Goal: Transaction & Acquisition: Book appointment/travel/reservation

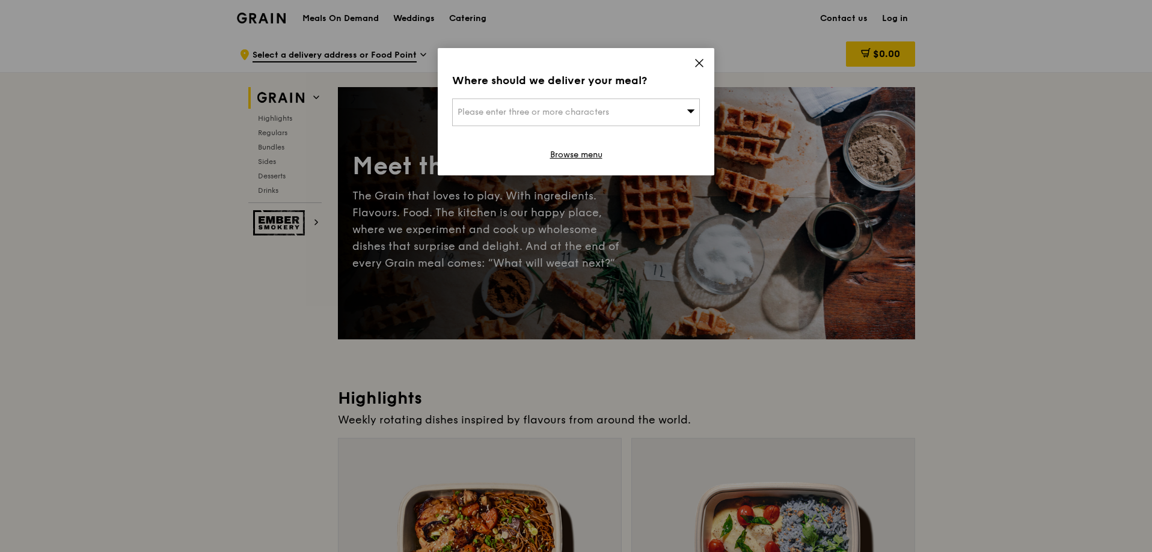
click at [624, 109] on div "Please enter three or more characters" at bounding box center [576, 113] width 248 height 28
type input "689883"
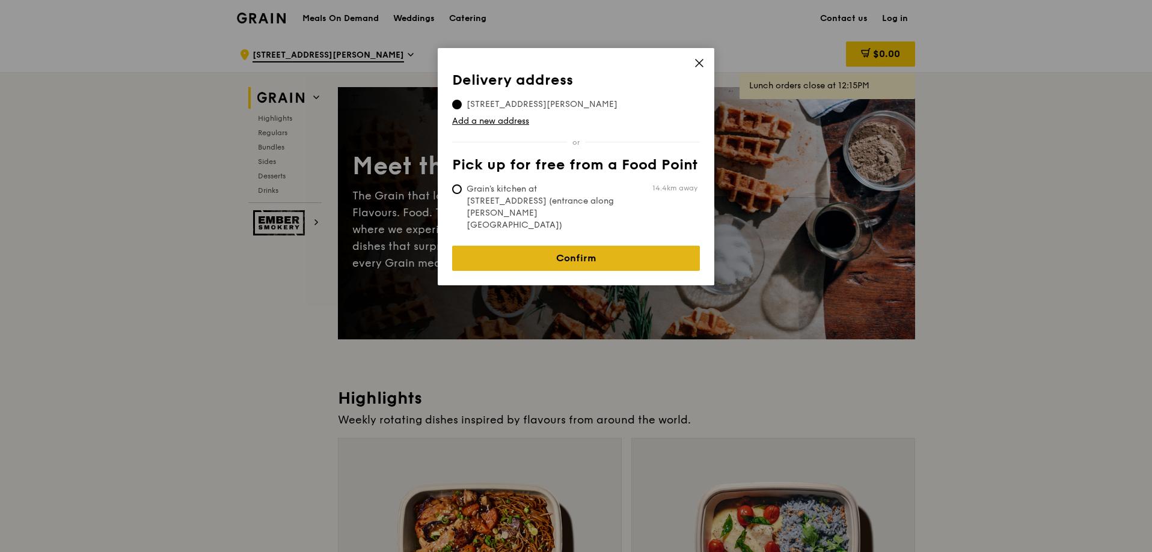
click at [635, 246] on link "Confirm" at bounding box center [576, 258] width 248 height 25
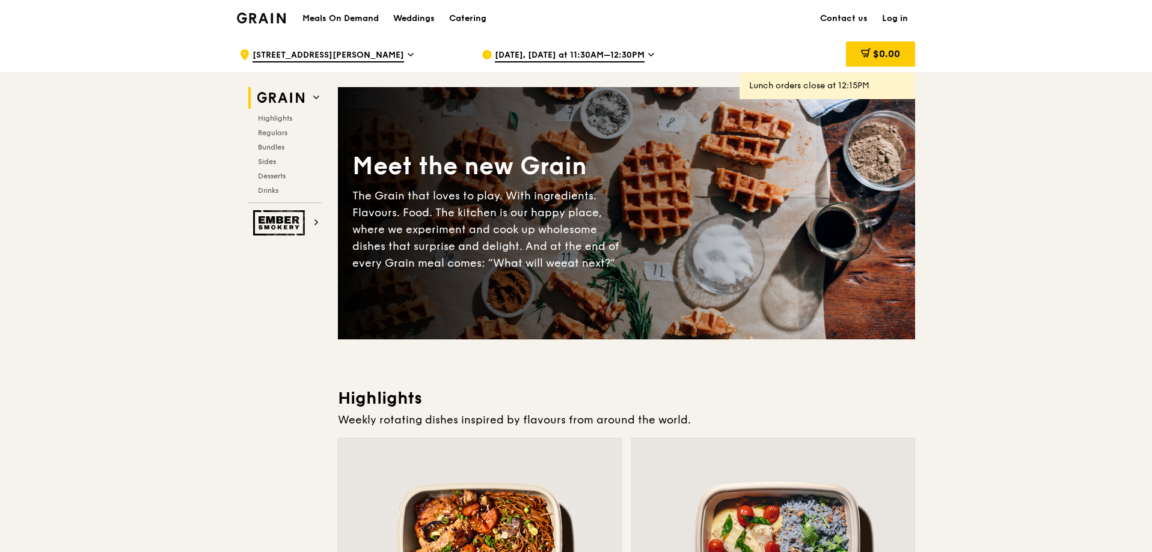
click at [548, 55] on span "Aug 20, Today at 11:30AM–12:30PM" at bounding box center [570, 55] width 150 height 13
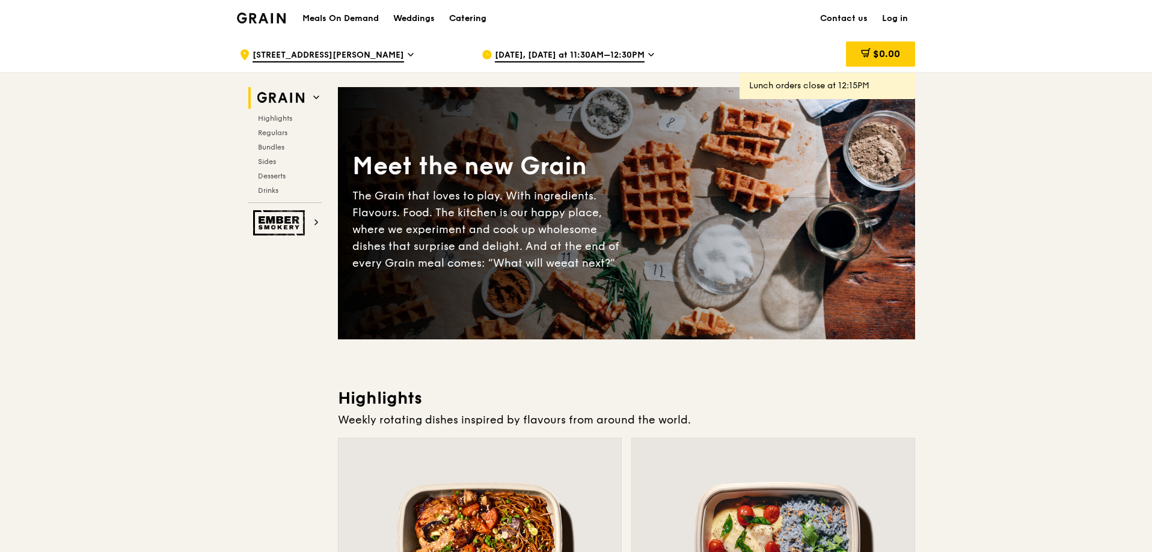
click at [466, 18] on div "Catering" at bounding box center [467, 19] width 37 height 36
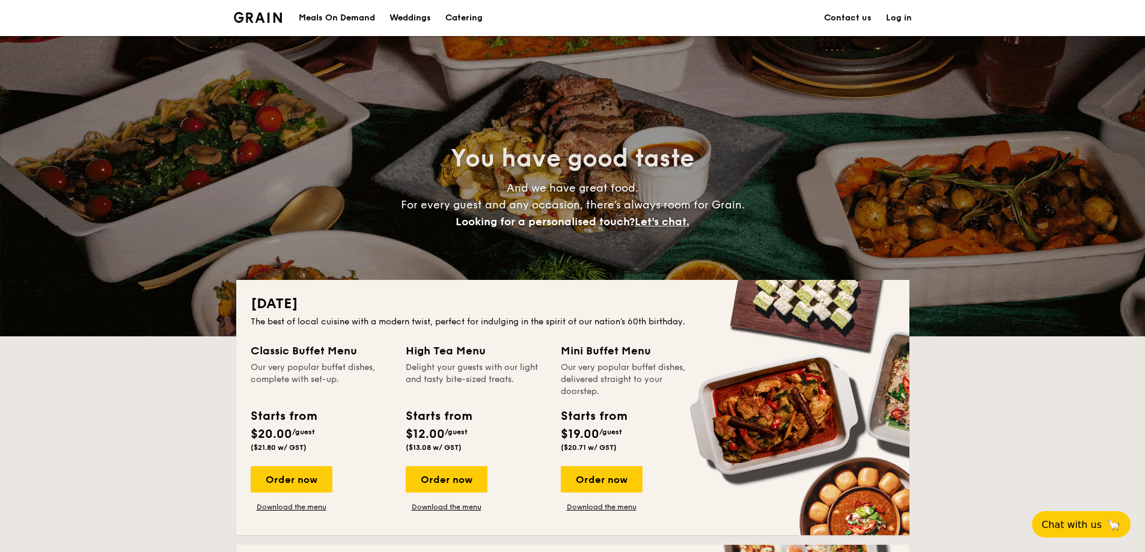
click at [456, 17] on h1 "Catering" at bounding box center [463, 18] width 37 height 36
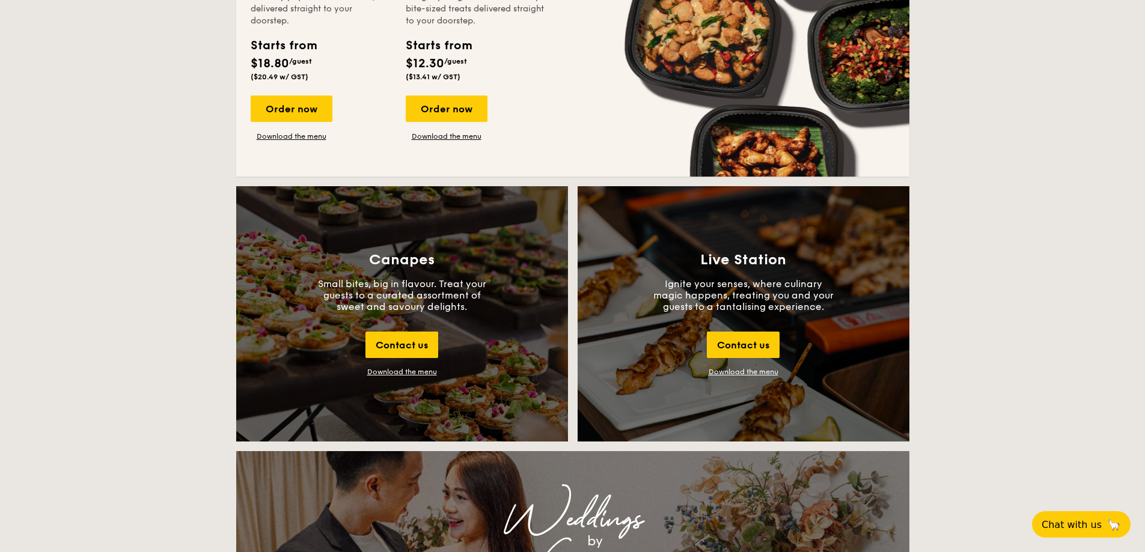
scroll to position [1202, 0]
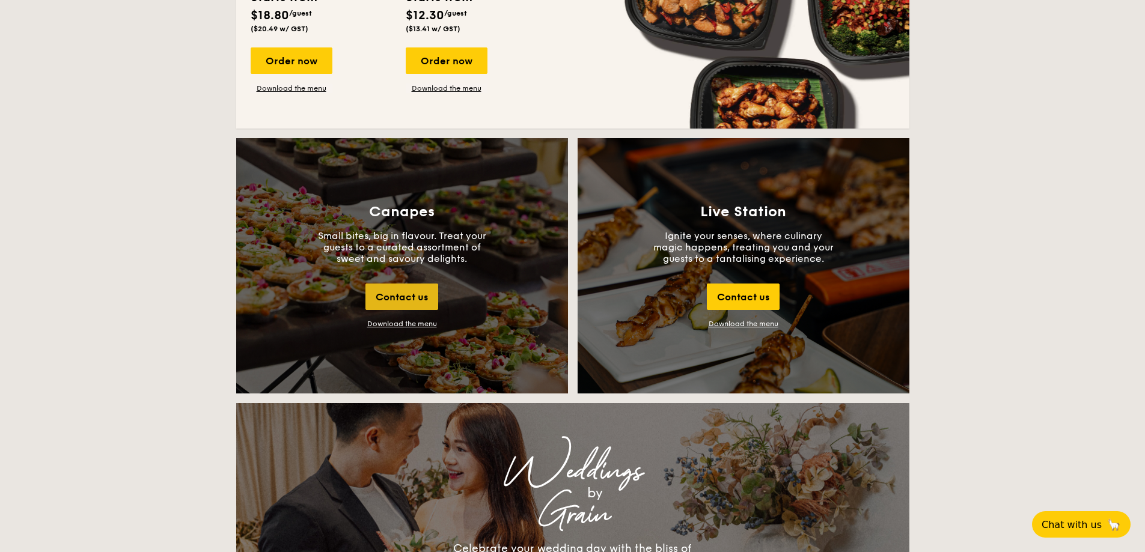
click at [398, 304] on div "Contact us" at bounding box center [401, 297] width 73 height 26
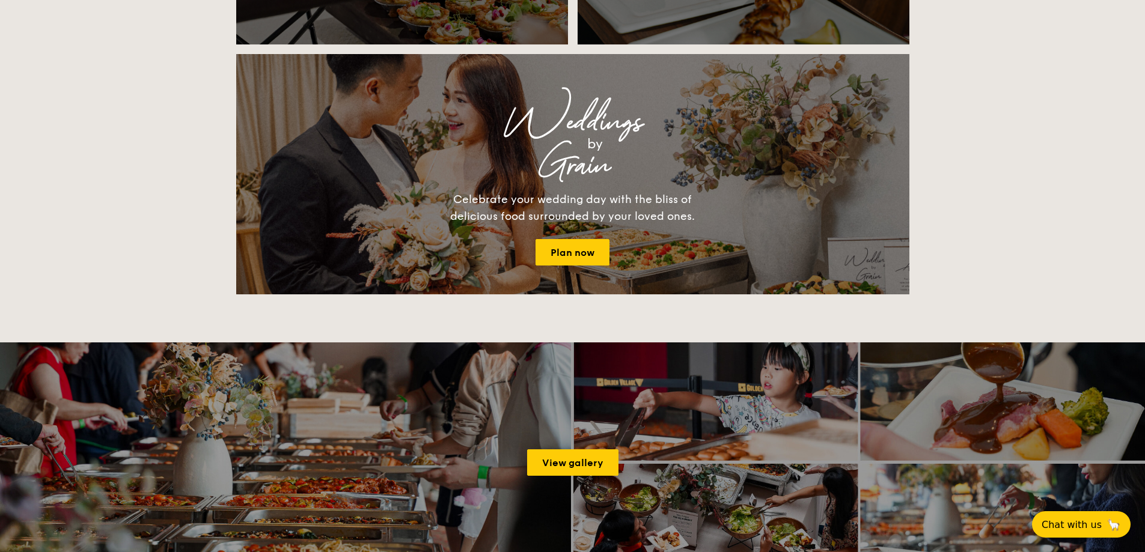
scroll to position [1246, 0]
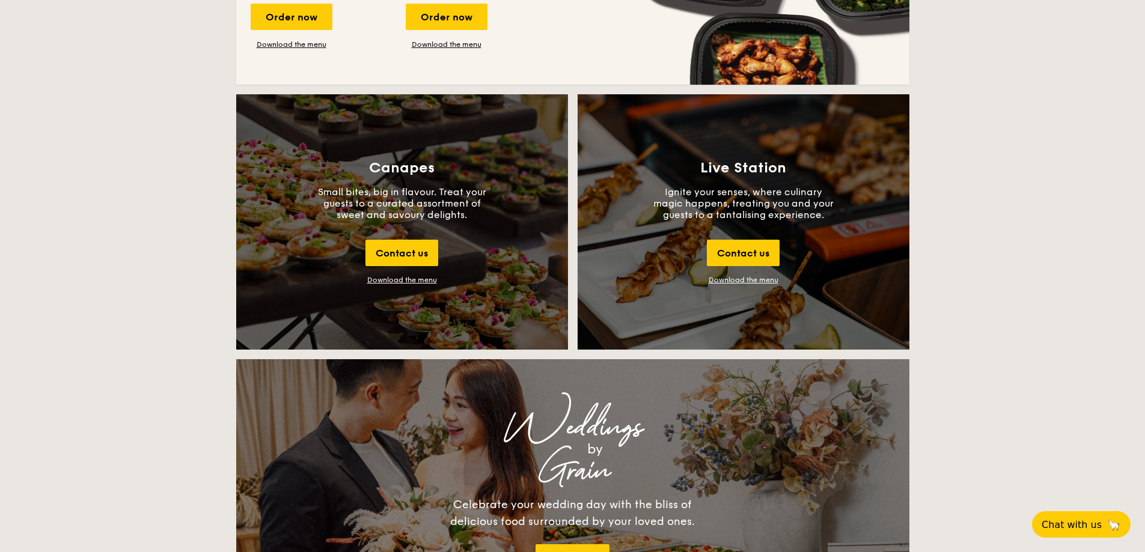
click at [400, 282] on div "Download the menu" at bounding box center [402, 280] width 70 height 8
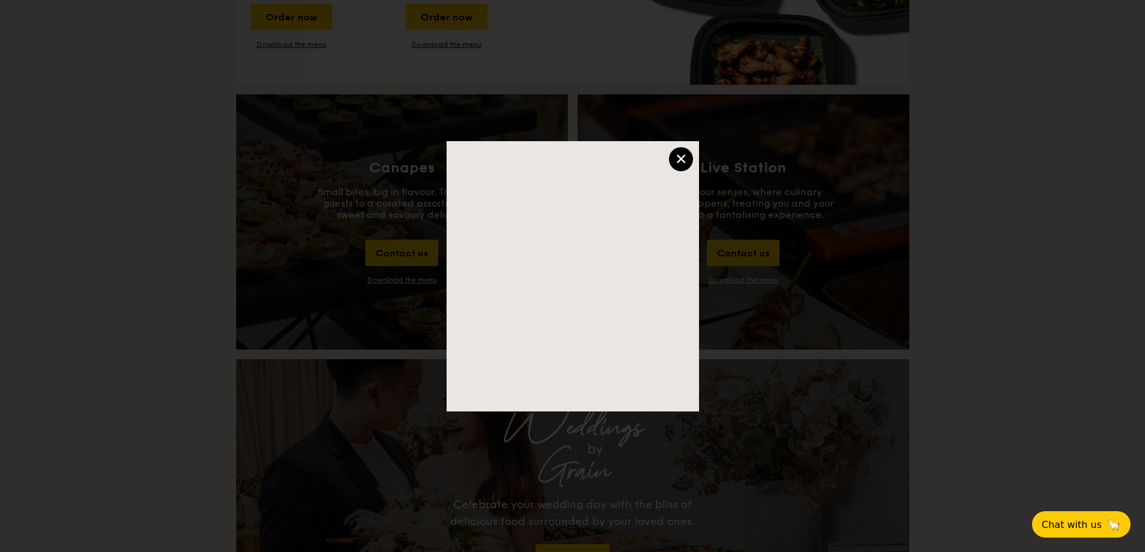
click at [682, 151] on div "×" at bounding box center [681, 159] width 24 height 24
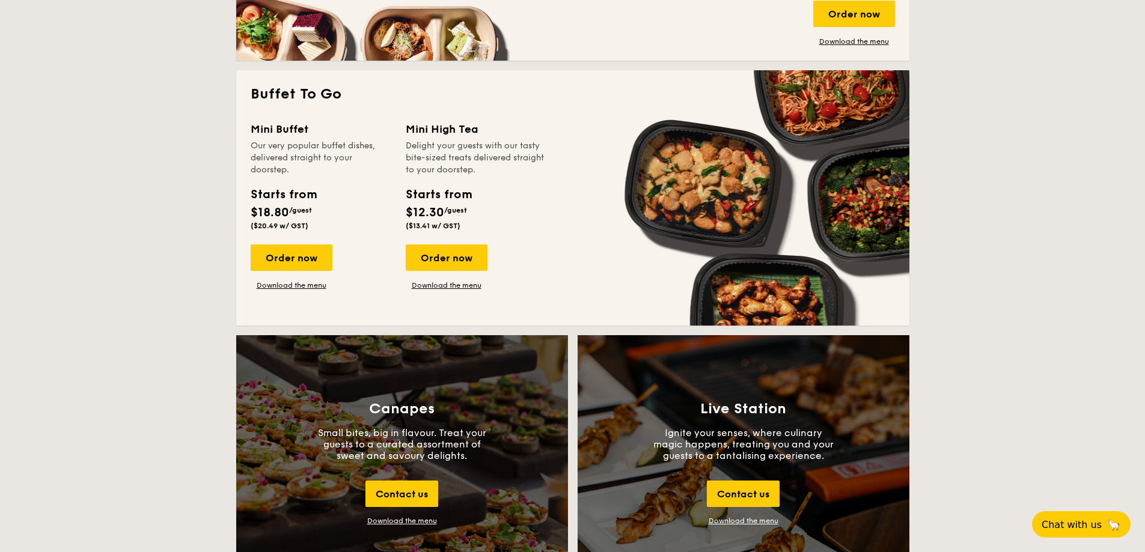
scroll to position [1126, 0]
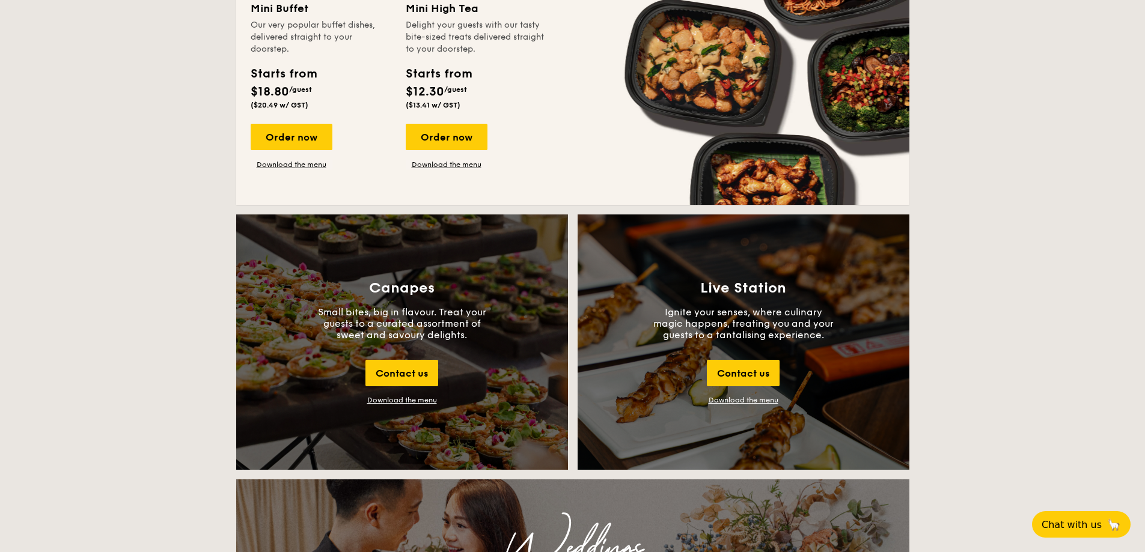
click at [408, 401] on div "Download the menu" at bounding box center [402, 400] width 70 height 8
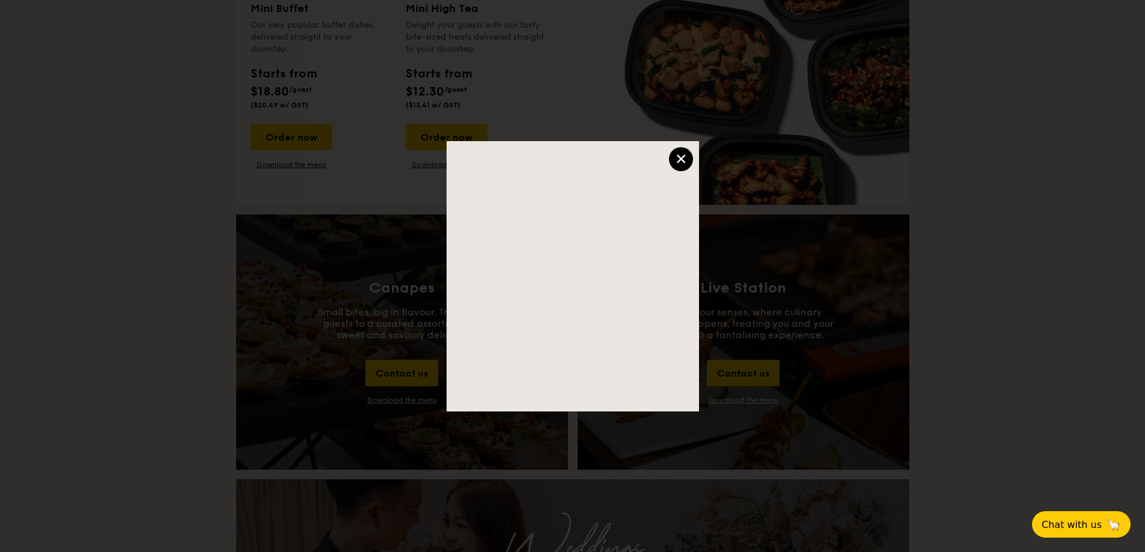
click at [689, 162] on div "×" at bounding box center [681, 159] width 24 height 24
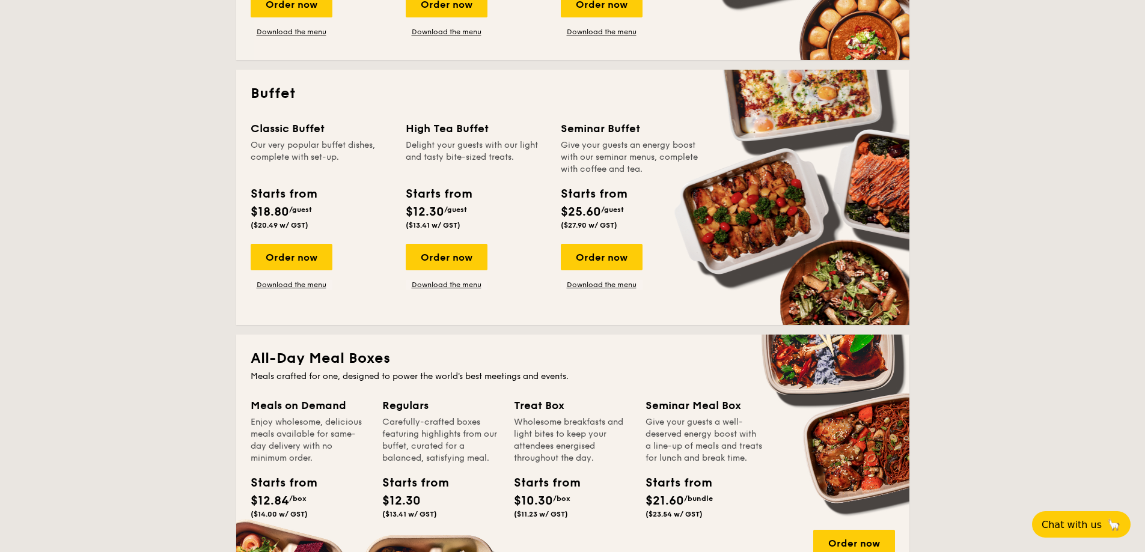
scroll to position [465, 0]
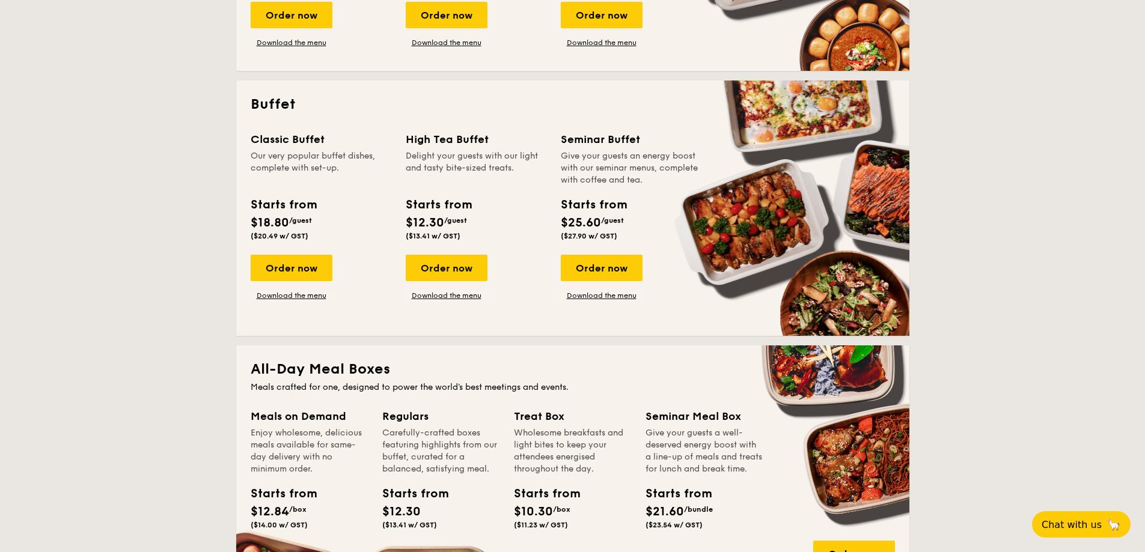
drag, startPoint x: 274, startPoint y: 139, endPoint x: 333, endPoint y: 212, distance: 94.4
click at [333, 212] on div "Classic Buffet Our very popular buffet dishes, complete with set-up. Starts fro…" at bounding box center [321, 188] width 141 height 114
click at [334, 212] on div "Starts from $18.80 /guest ($20.49 w/ GST)" at bounding box center [321, 220] width 150 height 49
click at [298, 280] on div "Order now" at bounding box center [292, 268] width 82 height 26
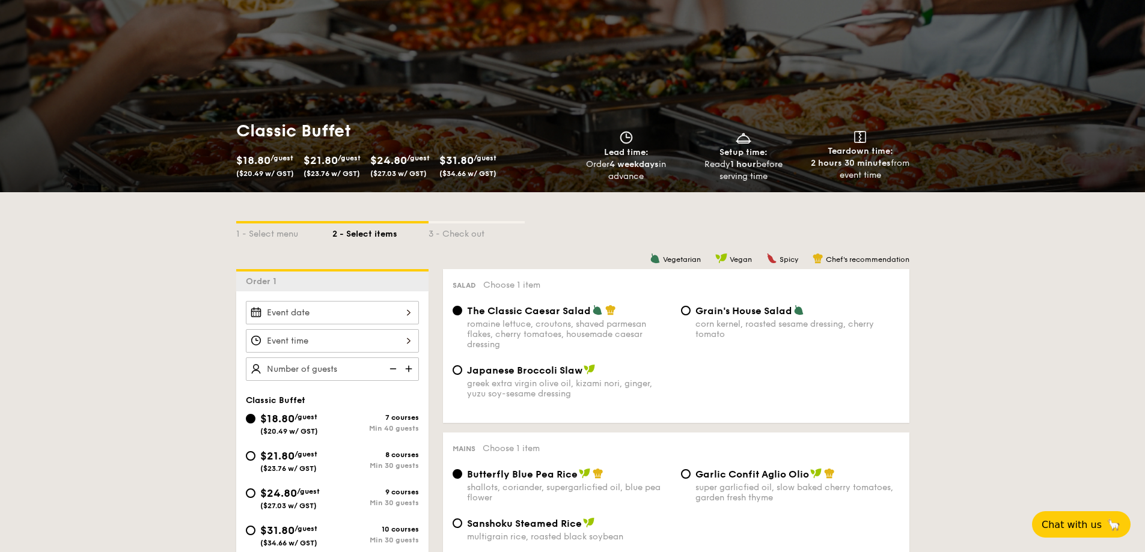
scroll to position [240, 0]
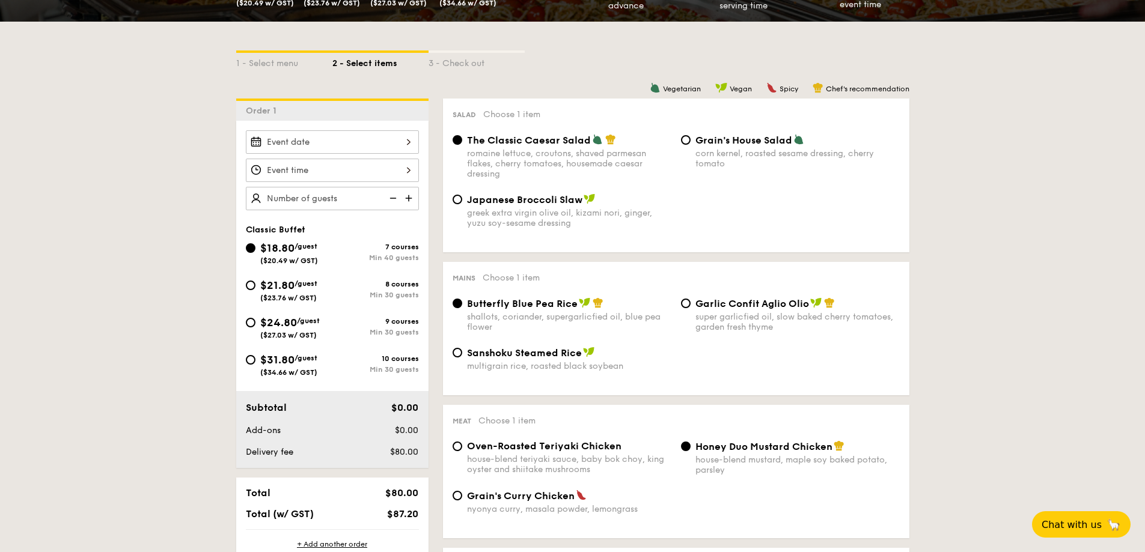
click at [408, 144] on div at bounding box center [332, 141] width 173 height 23
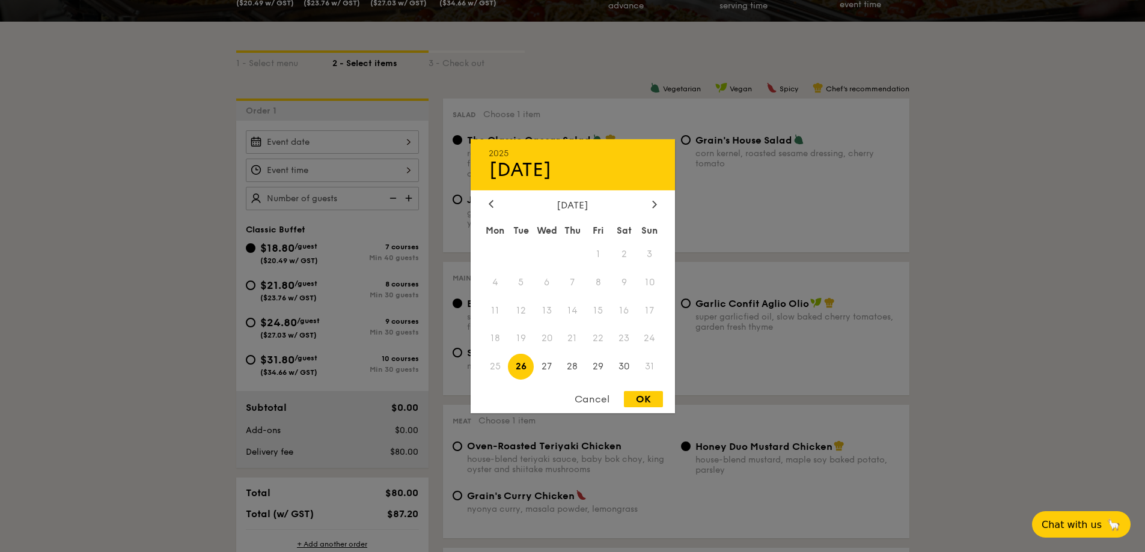
click at [663, 204] on div "[DATE]" at bounding box center [573, 204] width 204 height 11
click at [653, 204] on icon at bounding box center [654, 204] width 5 height 8
click at [492, 204] on icon at bounding box center [491, 204] width 5 height 8
click at [622, 339] on span "27" at bounding box center [624, 339] width 26 height 26
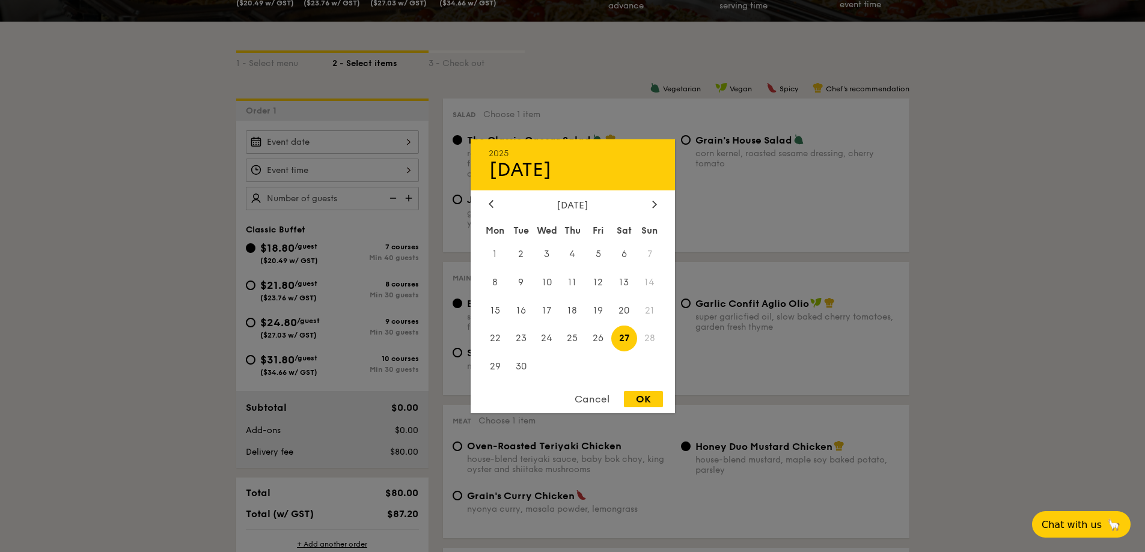
click at [634, 395] on div "OK" at bounding box center [643, 399] width 39 height 16
type input "[DATE]"
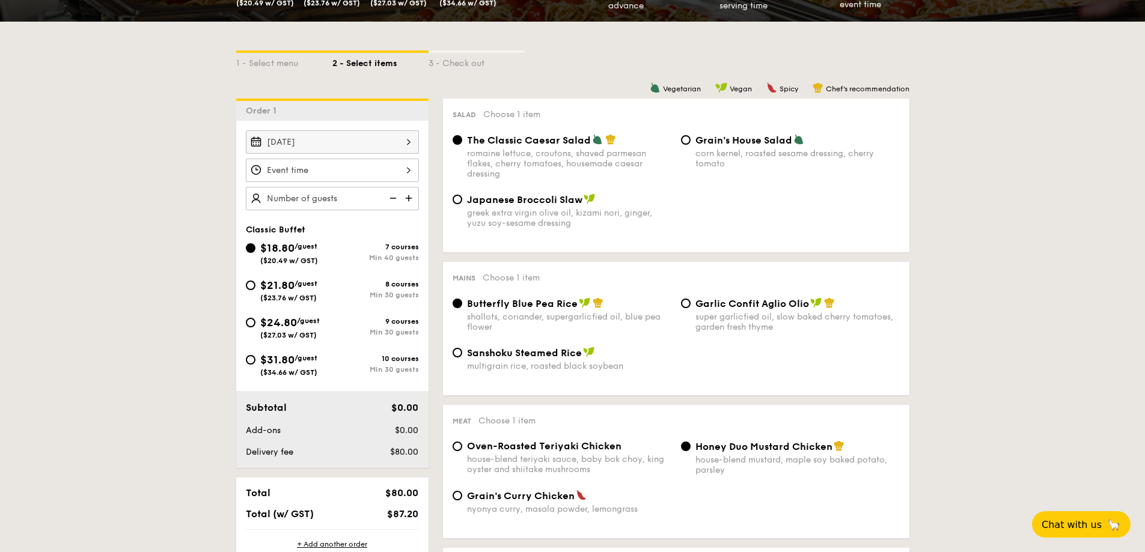
click at [408, 174] on div at bounding box center [332, 170] width 173 height 23
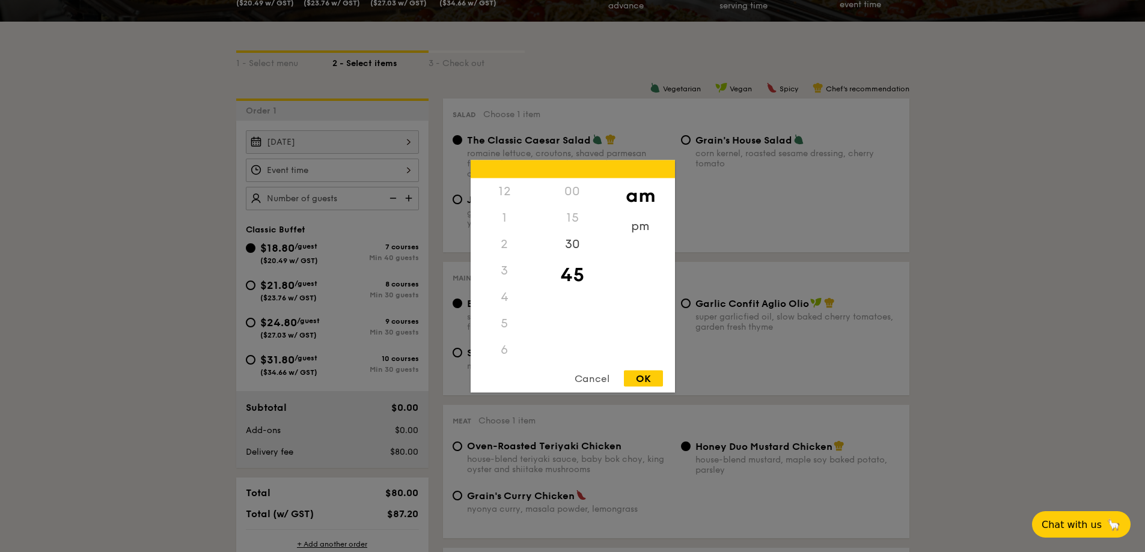
scroll to position [132, 0]
click at [506, 359] on div "11" at bounding box center [505, 362] width 68 height 35
click at [581, 247] on div "30" at bounding box center [573, 248] width 68 height 35
click at [638, 385] on div "OK" at bounding box center [643, 378] width 39 height 16
type input "11:30AM"
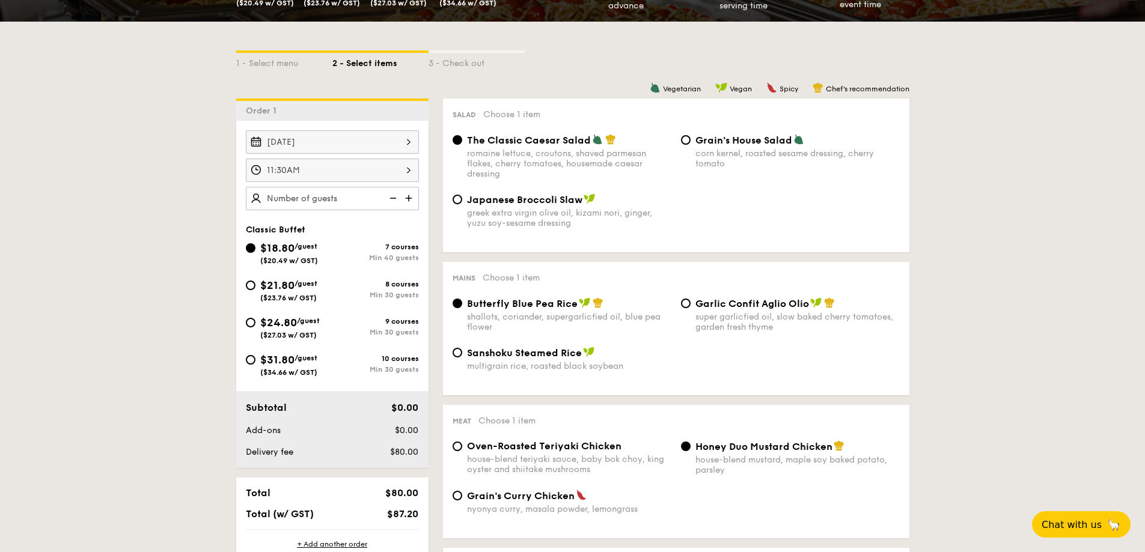
click at [409, 197] on img at bounding box center [410, 198] width 18 height 23
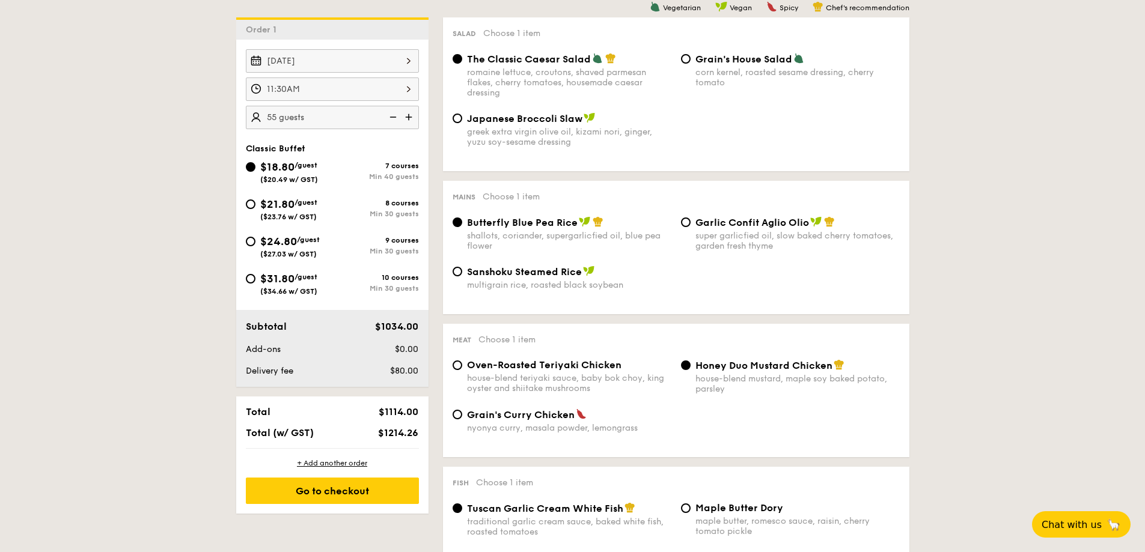
scroll to position [301, 0]
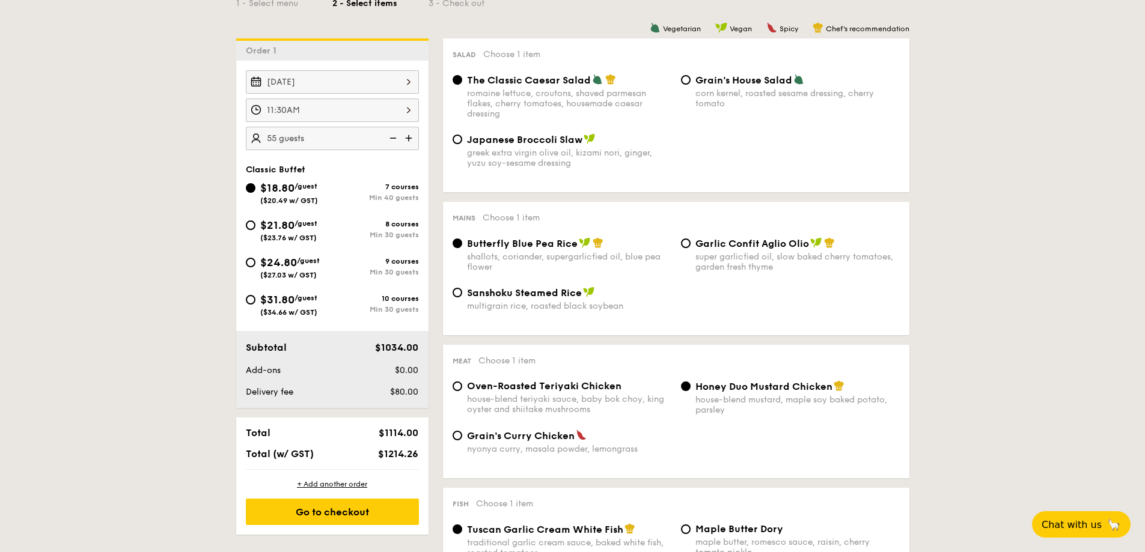
click at [408, 135] on img at bounding box center [410, 138] width 18 height 23
type input "60 guests"
click at [374, 227] on div "8 courses" at bounding box center [375, 224] width 87 height 8
click at [255, 227] on input "$21.80 /guest ($23.76 w/ GST) 8 courses Min 30 guests" at bounding box center [251, 226] width 10 height 10
radio input "true"
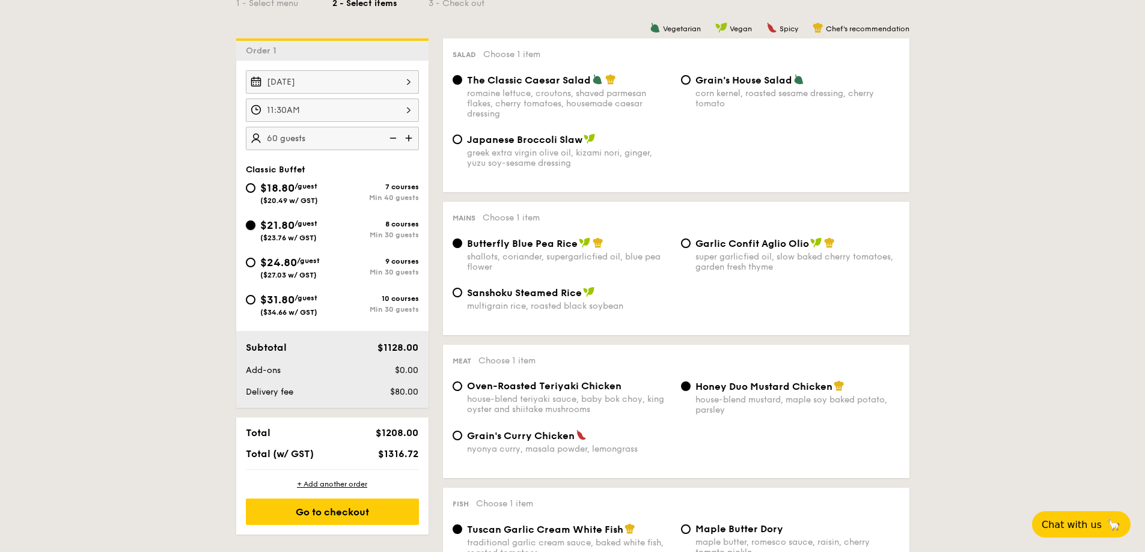
radio input "true"
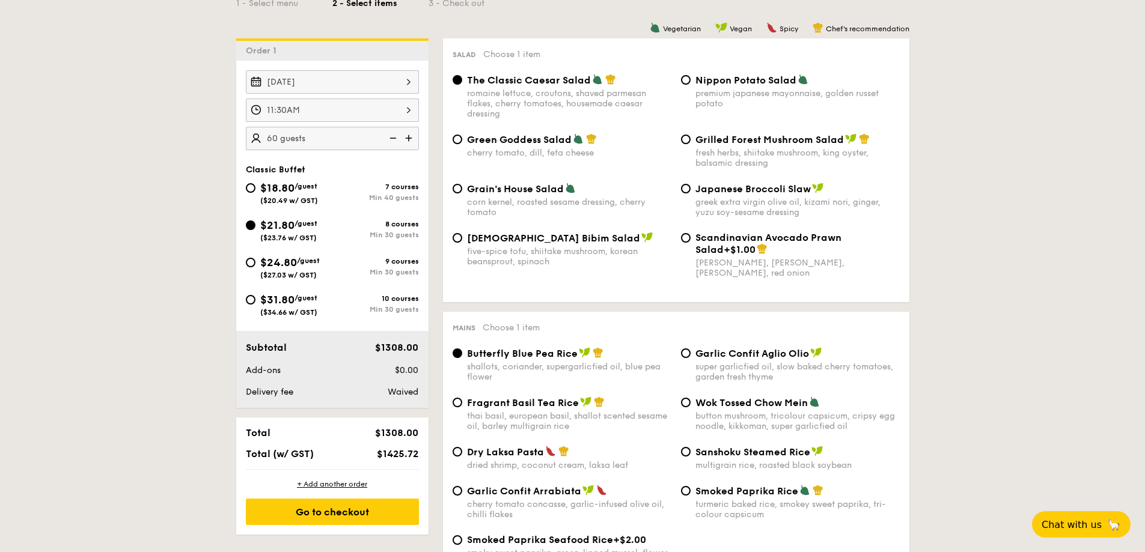
click at [394, 192] on div "7 courses Min 40 guests" at bounding box center [375, 192] width 87 height 19
click at [255, 192] on input "$18.80 /guest ($20.49 w/ GST) 7 courses Min 40 guests" at bounding box center [251, 188] width 10 height 10
radio input "true"
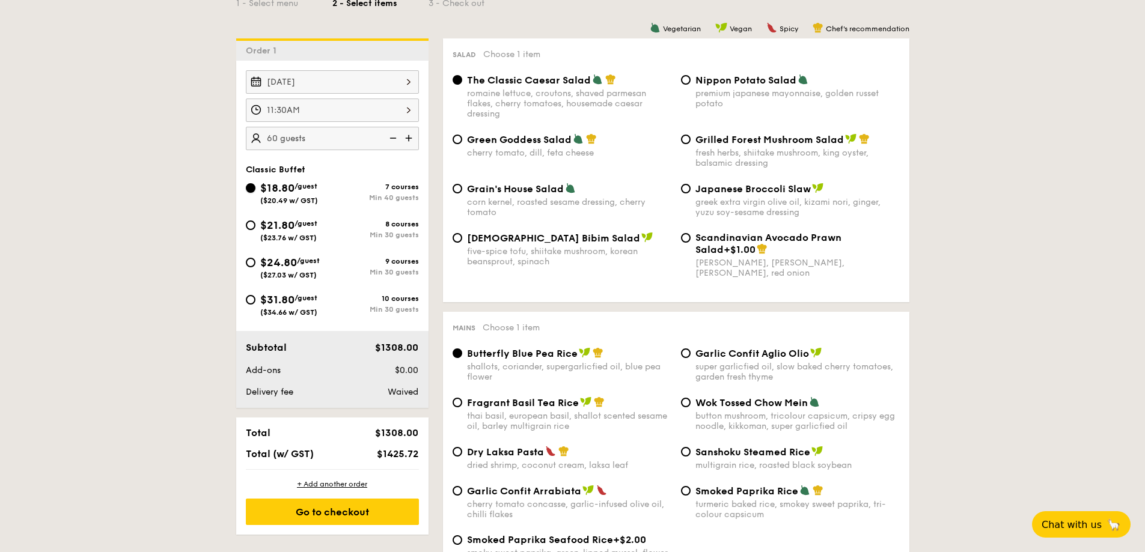
radio input "true"
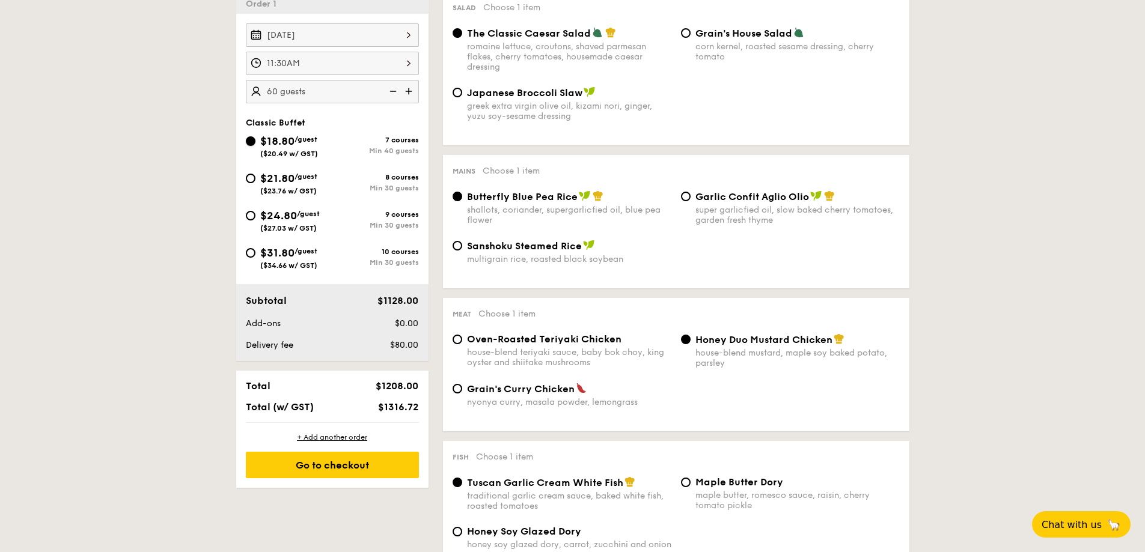
scroll to position [361, 0]
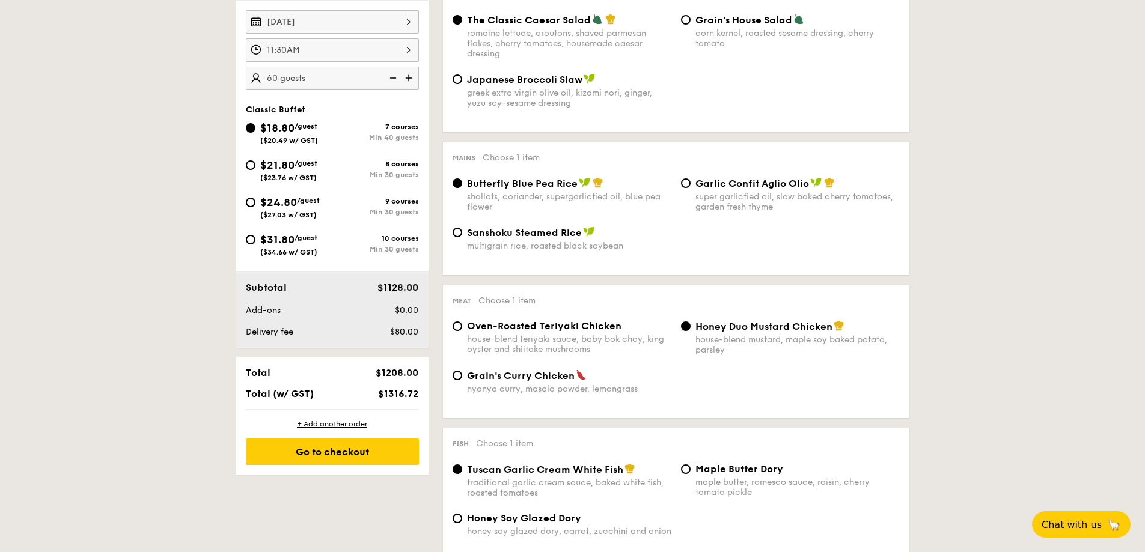
click at [727, 204] on div "super garlicfied oil, slow baked cherry tomatoes, garden fresh thyme" at bounding box center [797, 202] width 204 height 20
click at [691, 188] on input "Garlic Confit Aglio Olio super garlicfied oil, slow baked cherry tomatoes, gard…" at bounding box center [686, 184] width 10 height 10
radio input "true"
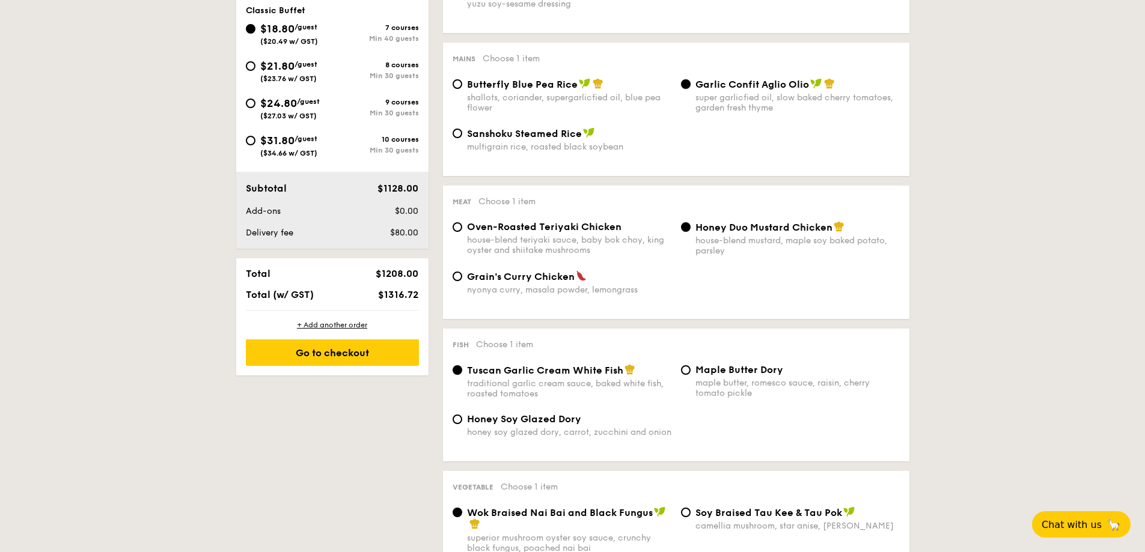
scroll to position [481, 0]
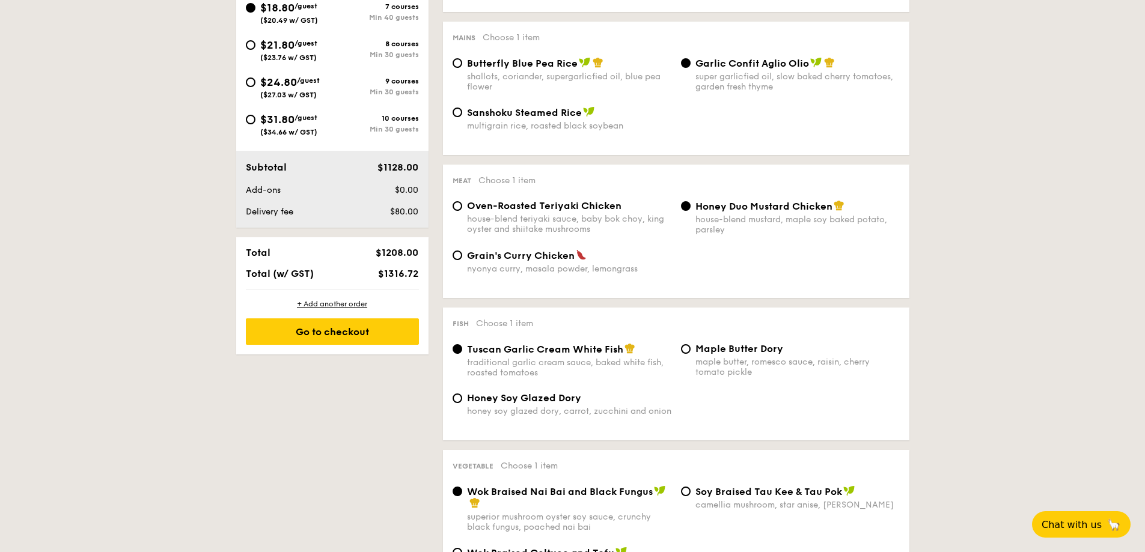
click at [717, 225] on div "house-blend mustard, maple soy baked potato, parsley" at bounding box center [797, 225] width 204 height 20
click at [691, 211] on input "Honey Duo Mustard Chicken house-blend mustard, maple soy baked potato, parsley" at bounding box center [686, 206] width 10 height 10
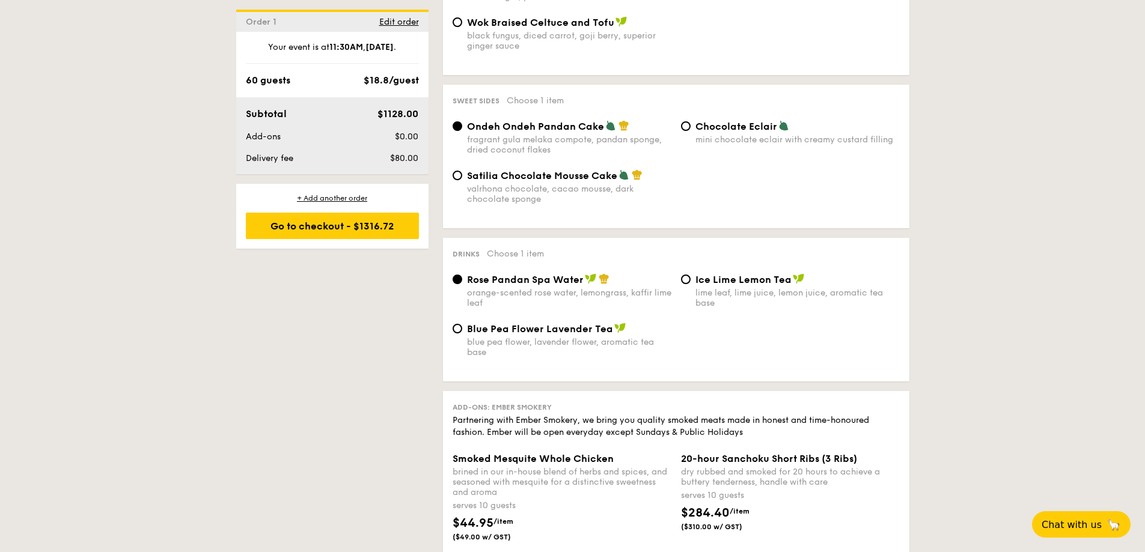
scroll to position [1022, 0]
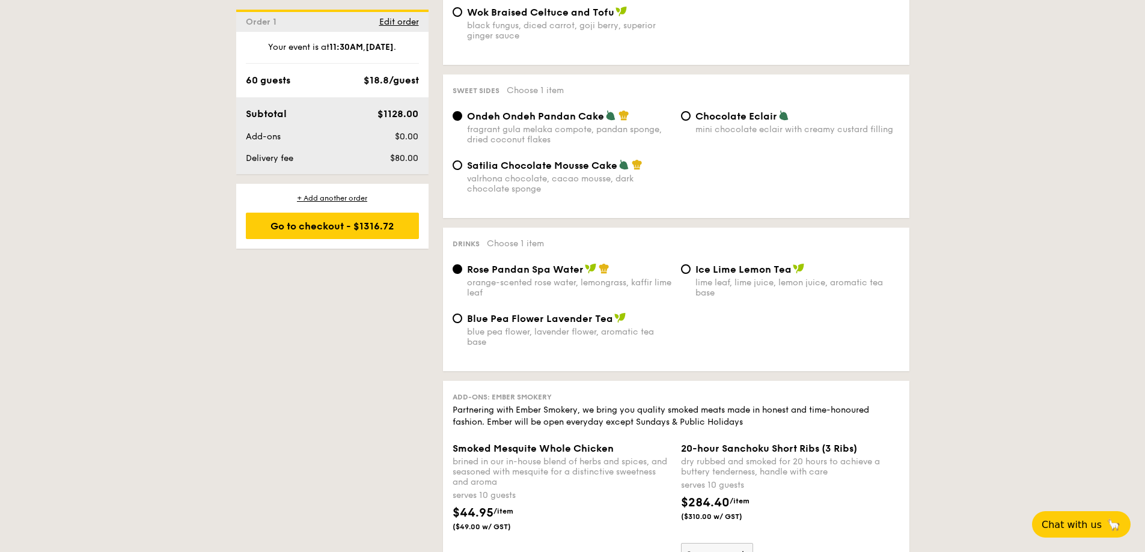
click at [546, 323] on span "Blue Pea Flower Lavender Tea" at bounding box center [540, 318] width 146 height 11
click at [462, 323] on input "Blue Pea Flower Lavender Tea blue pea flower, lavender flower, aromatic tea base" at bounding box center [458, 319] width 10 height 10
radio input "true"
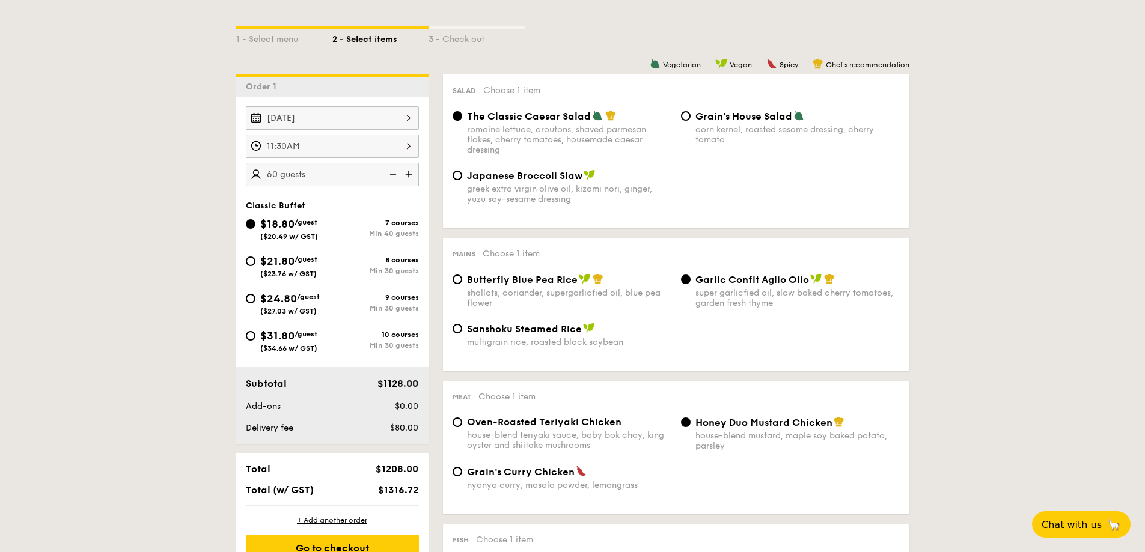
scroll to position [240, 0]
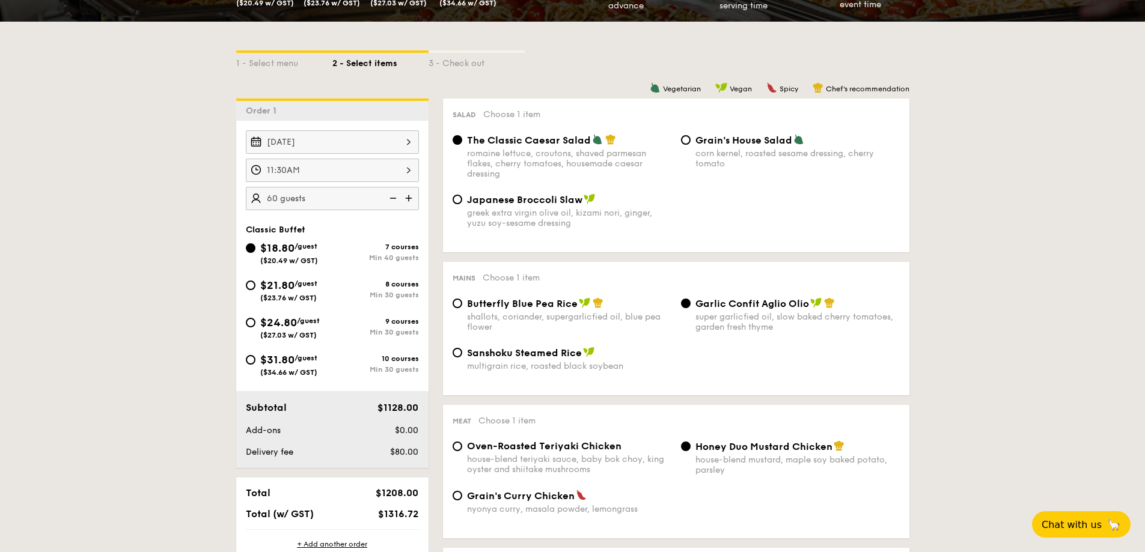
click at [397, 331] on div "Min 30 guests" at bounding box center [375, 332] width 87 height 8
click at [255, 328] on input "$24.80 /guest ($27.03 w/ GST) 9 courses Min 30 guests" at bounding box center [251, 323] width 10 height 10
radio input "true"
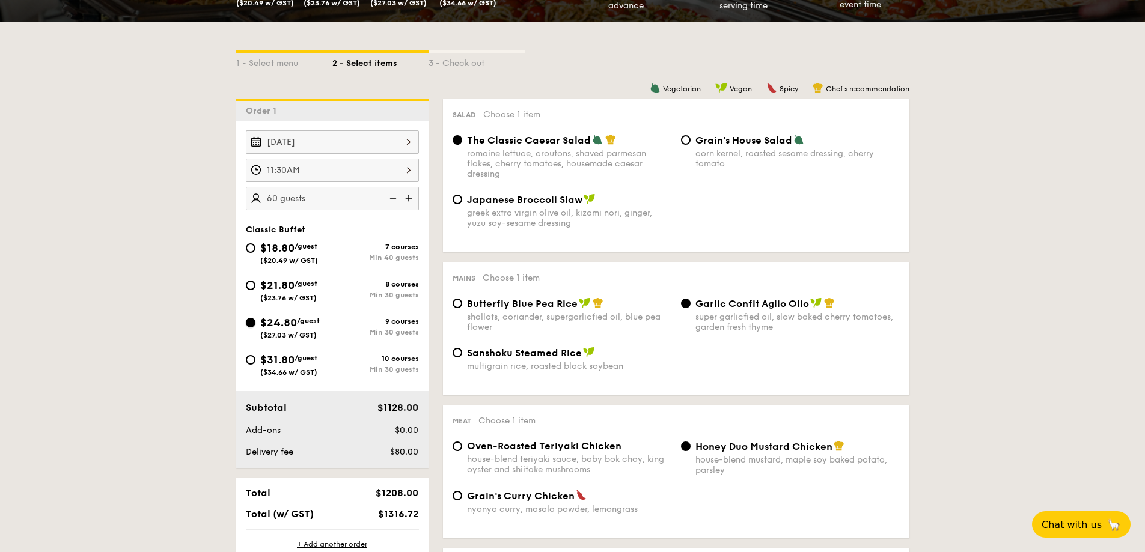
radio input "true"
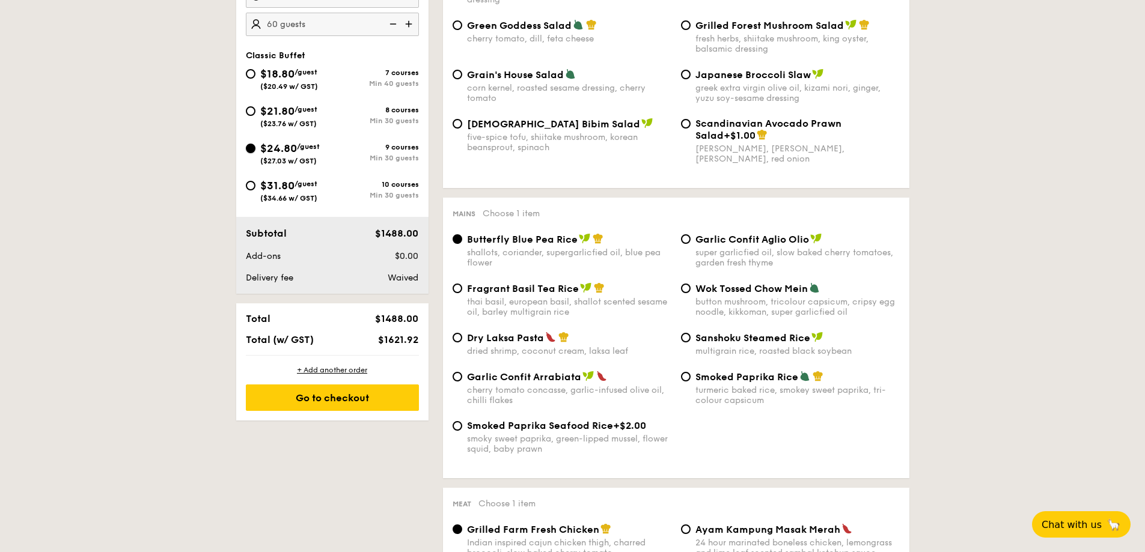
scroll to position [421, 0]
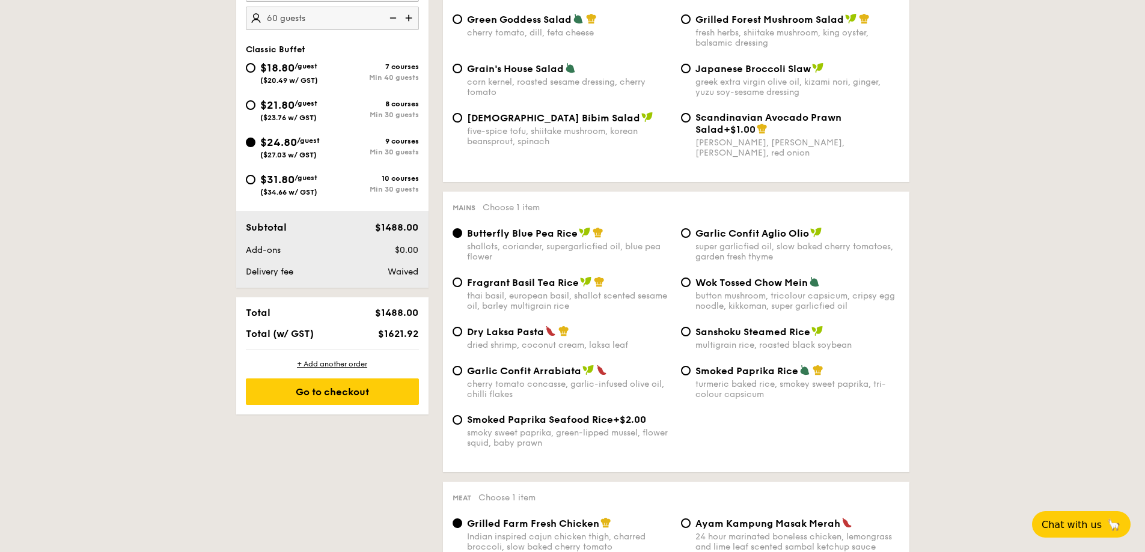
click at [751, 245] on div "super garlicfied oil, slow baked cherry tomatoes, garden fresh thyme" at bounding box center [797, 252] width 204 height 20
click at [691, 238] on input "Garlic Confit Aglio Olio super garlicfied oil, slow baked cherry tomatoes, gard…" at bounding box center [686, 233] width 10 height 10
radio input "true"
click at [582, 251] on div "shallots, coriander, supergarlicfied oil, blue pea flower" at bounding box center [569, 252] width 204 height 20
click at [462, 238] on input "Butterfly Blue Pea Rice shallots, coriander, supergarlicfied oil, blue pea flow…" at bounding box center [458, 233] width 10 height 10
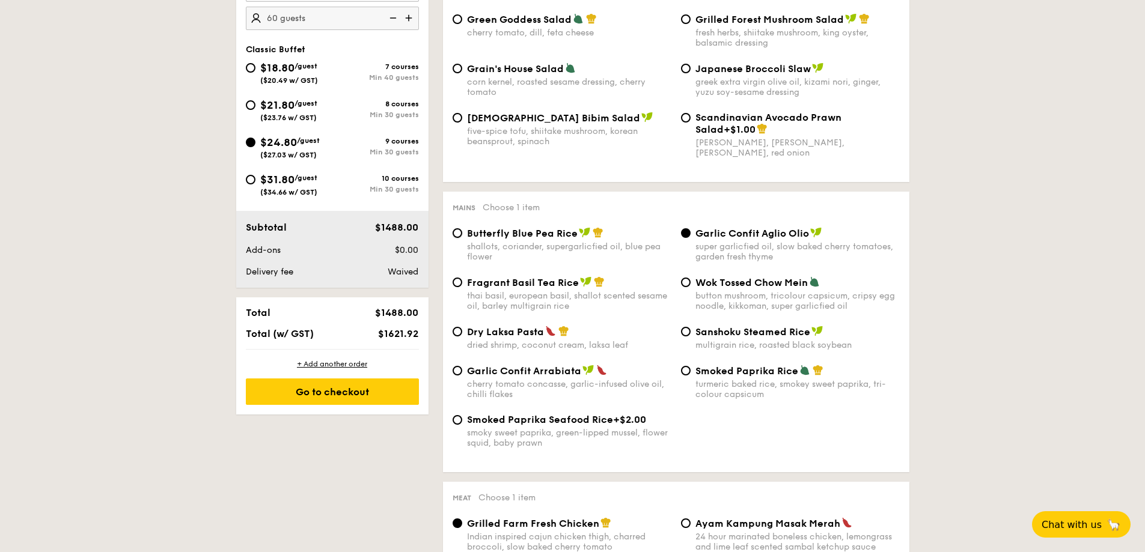
radio input "true"
click at [747, 248] on div "super garlicfied oil, slow baked cherry tomatoes, garden fresh thyme" at bounding box center [797, 252] width 204 height 20
click at [691, 238] on input "Garlic Confit Aglio Olio super garlicfied oil, slow baked cherry tomatoes, gard…" at bounding box center [686, 233] width 10 height 10
radio input "true"
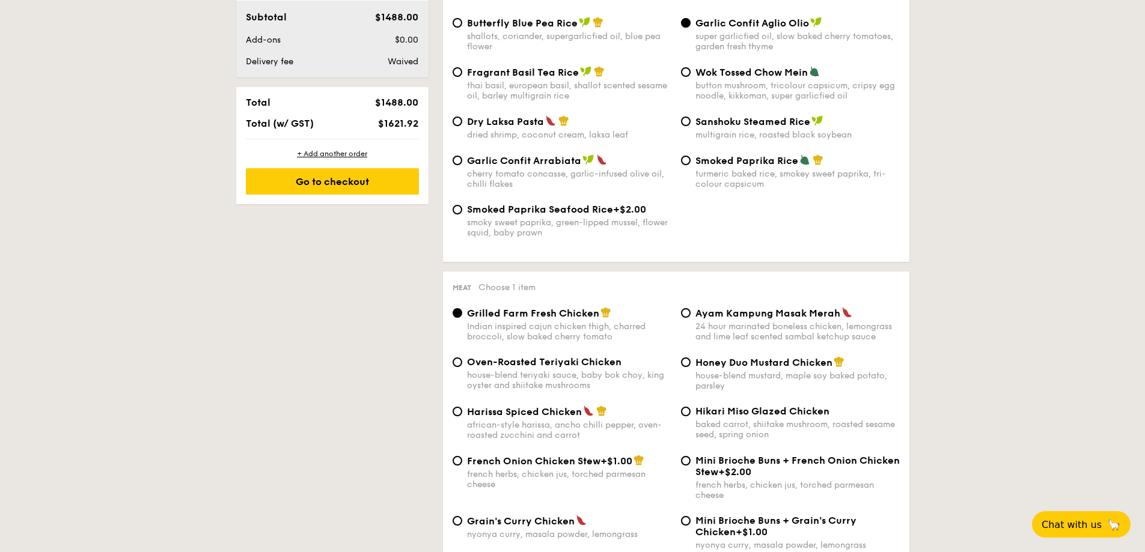
scroll to position [721, 0]
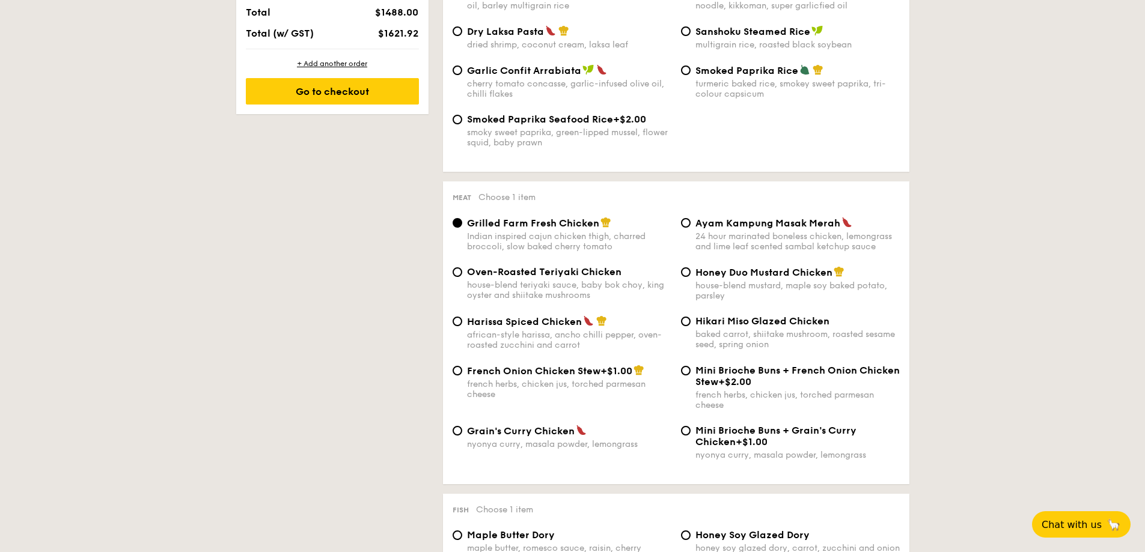
click at [745, 287] on div "house-blend mustard, maple soy baked potato, parsley" at bounding box center [797, 291] width 204 height 20
click at [691, 277] on input "Honey Duo Mustard Chicken house-blend mustard, maple soy baked potato, parsley" at bounding box center [686, 272] width 10 height 10
radio input "true"
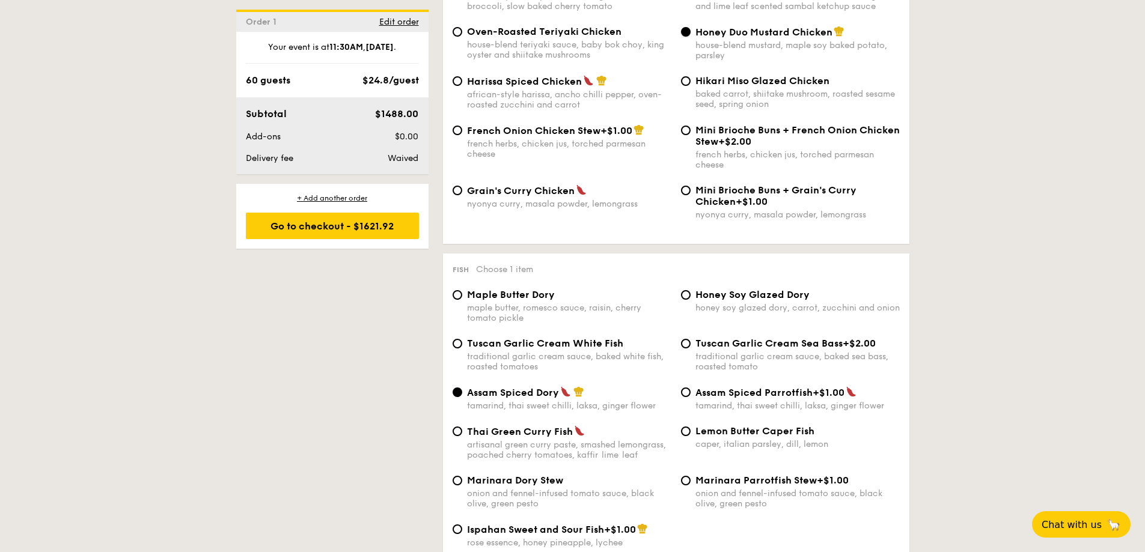
scroll to position [842, 0]
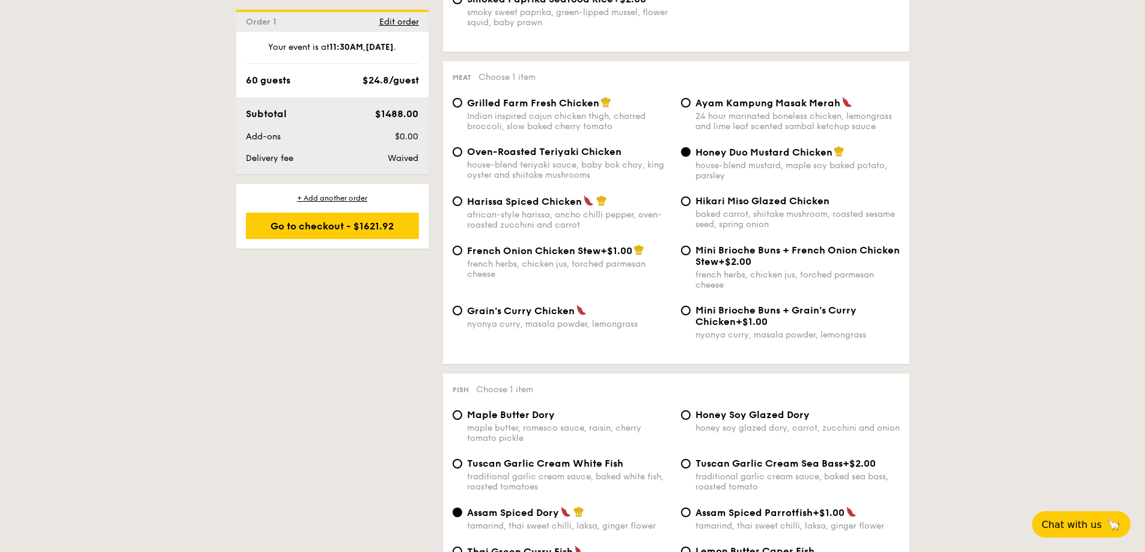
click at [751, 111] on div "Ayam Kampung Masak Merah 24 hour marinated boneless chicken, lemongrass and lim…" at bounding box center [797, 114] width 204 height 35
click at [691, 108] on input "Ayam Kampung Masak Merah 24 hour marinated boneless chicken, lemongrass and lim…" at bounding box center [686, 103] width 10 height 10
radio input "true"
click at [709, 174] on div "house-blend mustard, maple soy baked potato, parsley" at bounding box center [797, 170] width 204 height 20
click at [691, 157] on input "Honey Duo Mustard Chicken house-blend mustard, maple soy baked potato, parsley" at bounding box center [686, 152] width 10 height 10
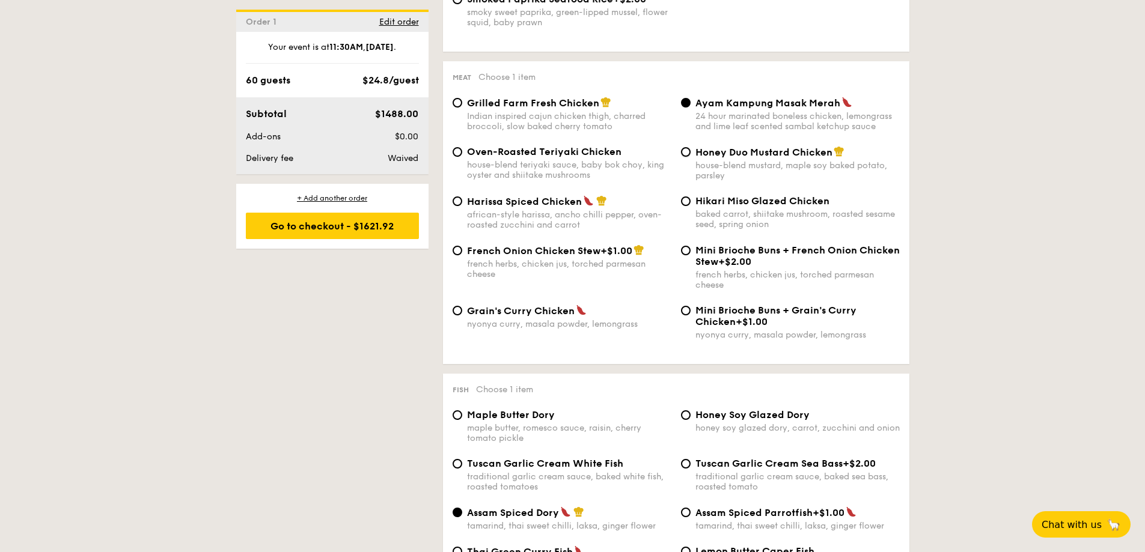
radio input "true"
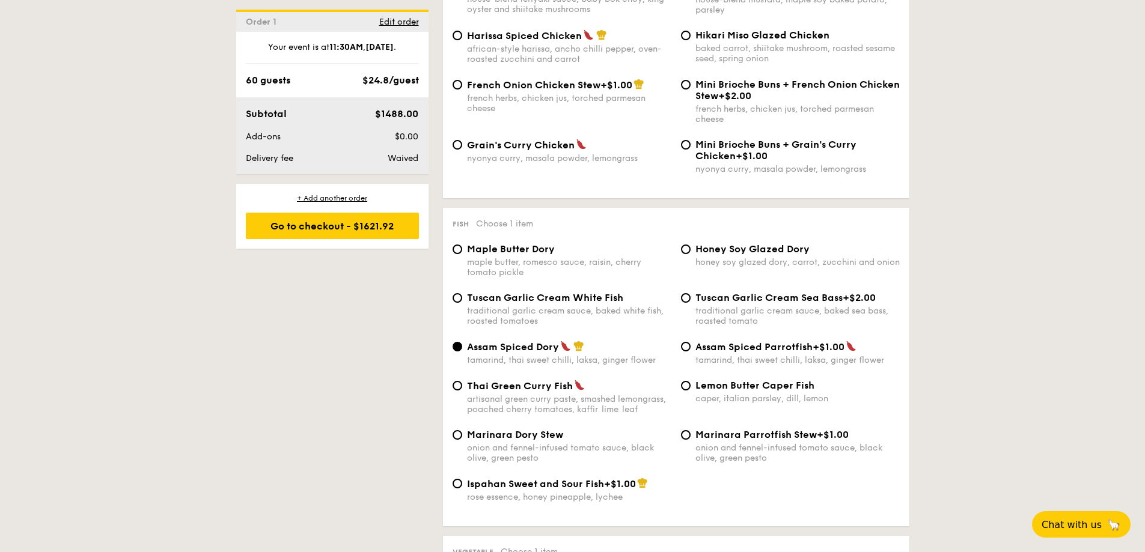
scroll to position [1022, 0]
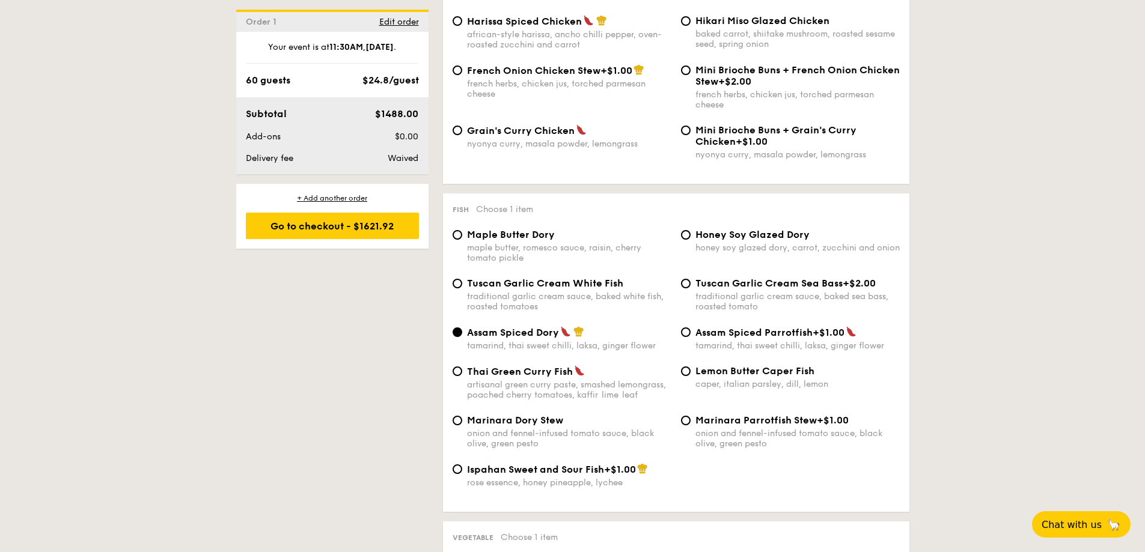
click at [564, 308] on div "traditional garlic cream sauce, baked white fish, roasted tomatoes" at bounding box center [569, 302] width 204 height 20
click at [462, 289] on input "Tuscan Garlic Cream White Fish traditional garlic cream sauce, baked white fish…" at bounding box center [458, 284] width 10 height 10
radio input "true"
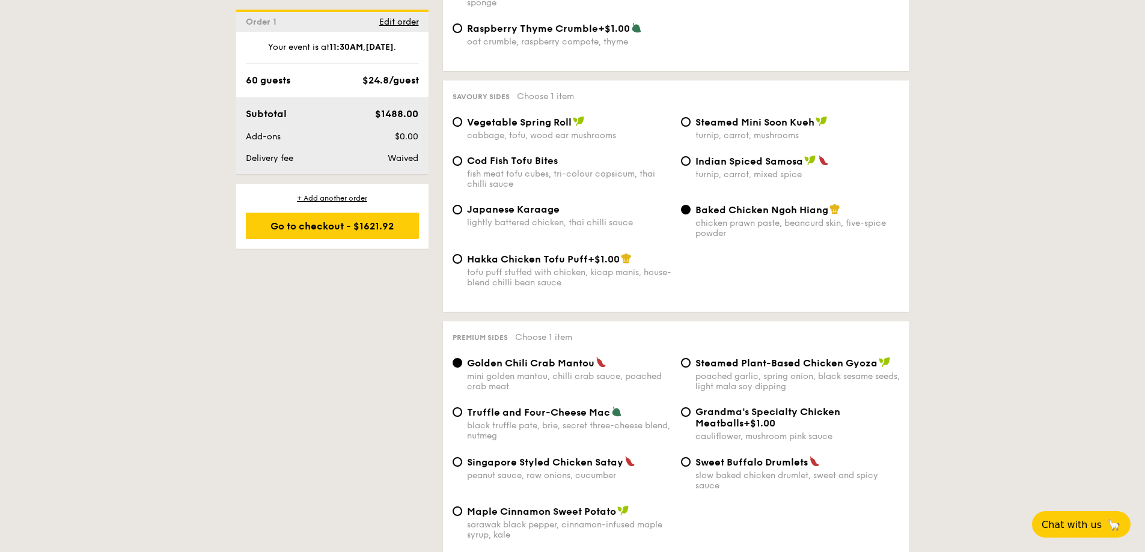
scroll to position [2044, 0]
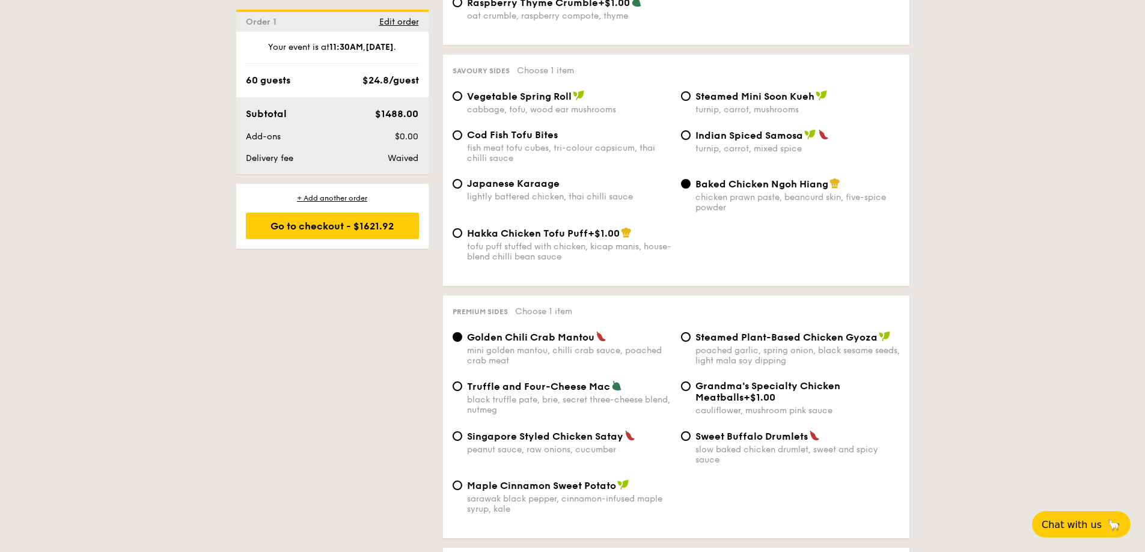
click at [715, 109] on div "turnip, carrot, mushrooms" at bounding box center [797, 110] width 204 height 10
click at [691, 101] on input "Steamed Mini Soon Kueh turnip, carrot, mushrooms" at bounding box center [686, 96] width 10 height 10
radio input "true"
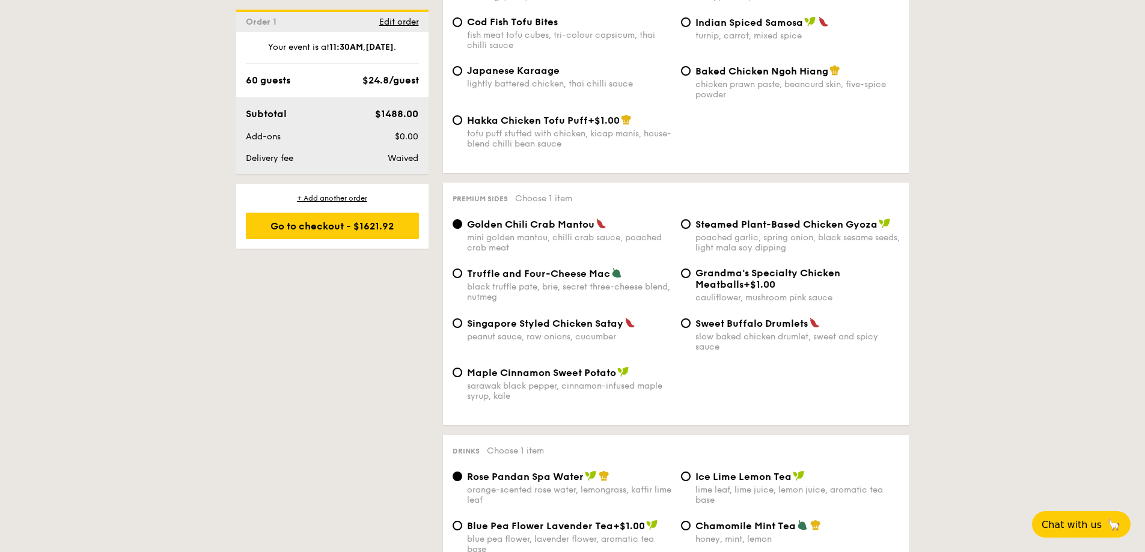
scroll to position [2164, 0]
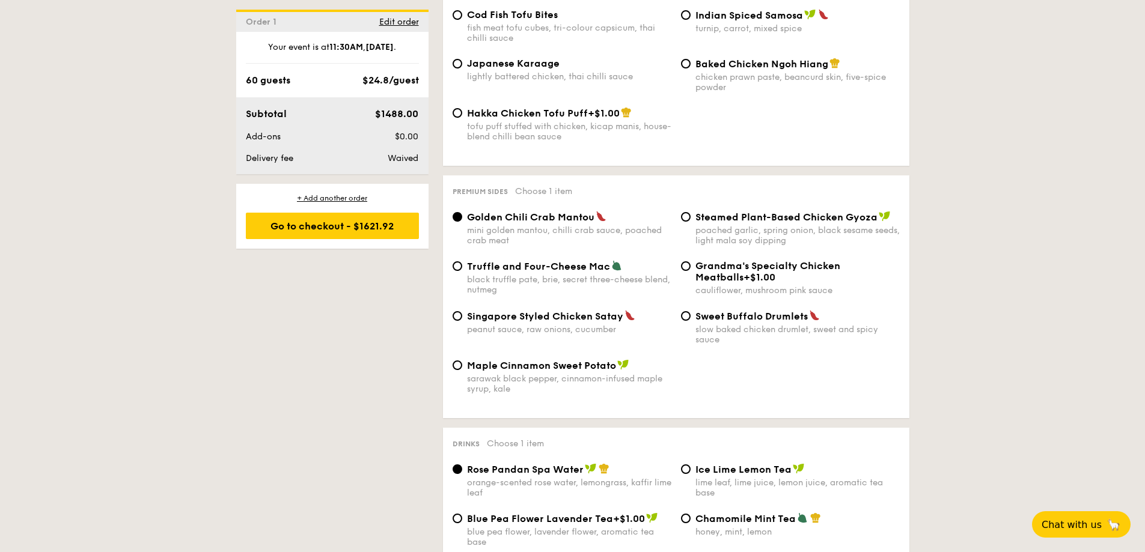
click at [561, 279] on div "black truffle pate, brie, secret three-cheese blend, nutmeg" at bounding box center [569, 285] width 204 height 20
click at [462, 271] on input "Truffle and Four-Cheese Mac black truffle [PERSON_NAME], secret three-cheese bl…" at bounding box center [458, 266] width 10 height 10
radio input "true"
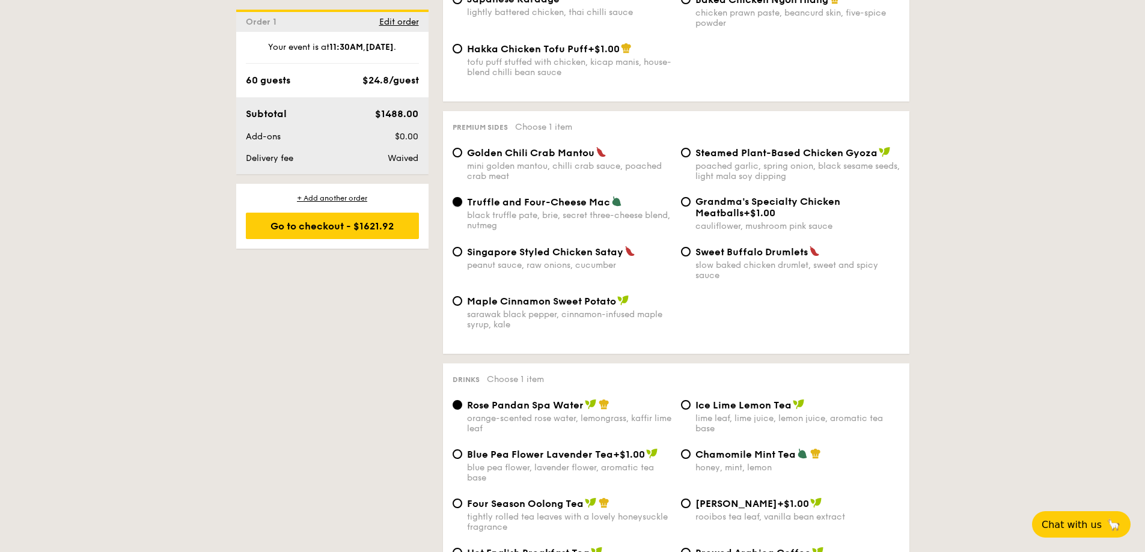
scroll to position [2344, 0]
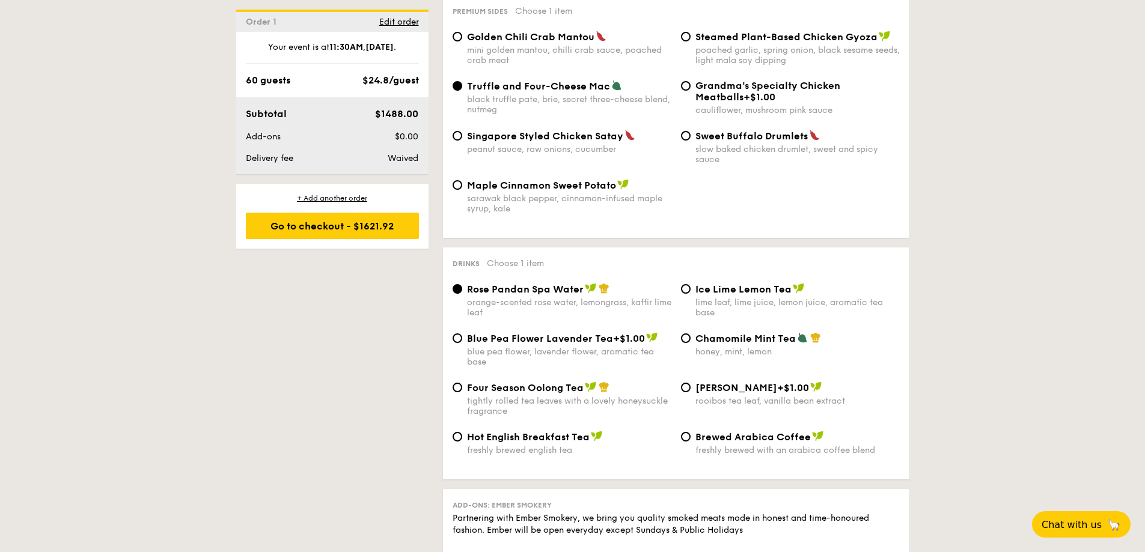
click at [602, 350] on div "blue pea flower, lavender flower, aromatic tea base" at bounding box center [569, 357] width 204 height 20
click at [462, 343] on input "Blue Pea Flower Lavender Tea +$1.00 blue pea flower, lavender flower, aromatic …" at bounding box center [458, 339] width 10 height 10
radio input "true"
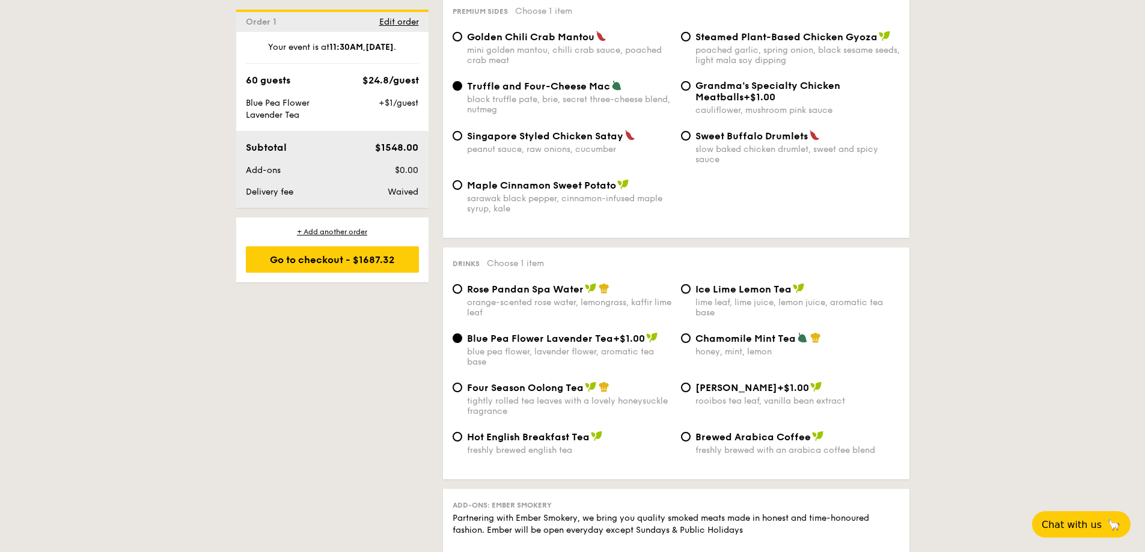
click at [748, 306] on div "lime leaf, lime juice, lemon juice, aromatic tea base" at bounding box center [797, 308] width 204 height 20
click at [691, 294] on input "Ice Lime Lemon Tea lime leaf, lime juice, lemon juice, aromatic tea base" at bounding box center [686, 289] width 10 height 10
radio input "true"
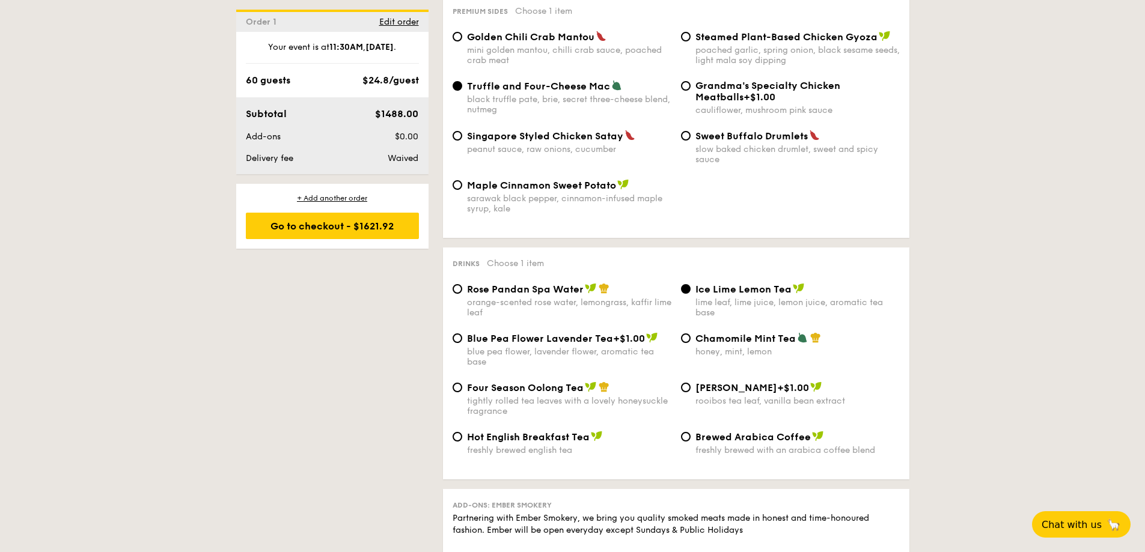
click at [742, 346] on div "Chamomile Mint Tea honey, mint, lemon" at bounding box center [797, 344] width 204 height 25
click at [691, 343] on input "Chamomile Mint Tea honey, mint, lemon" at bounding box center [686, 339] width 10 height 10
radio input "true"
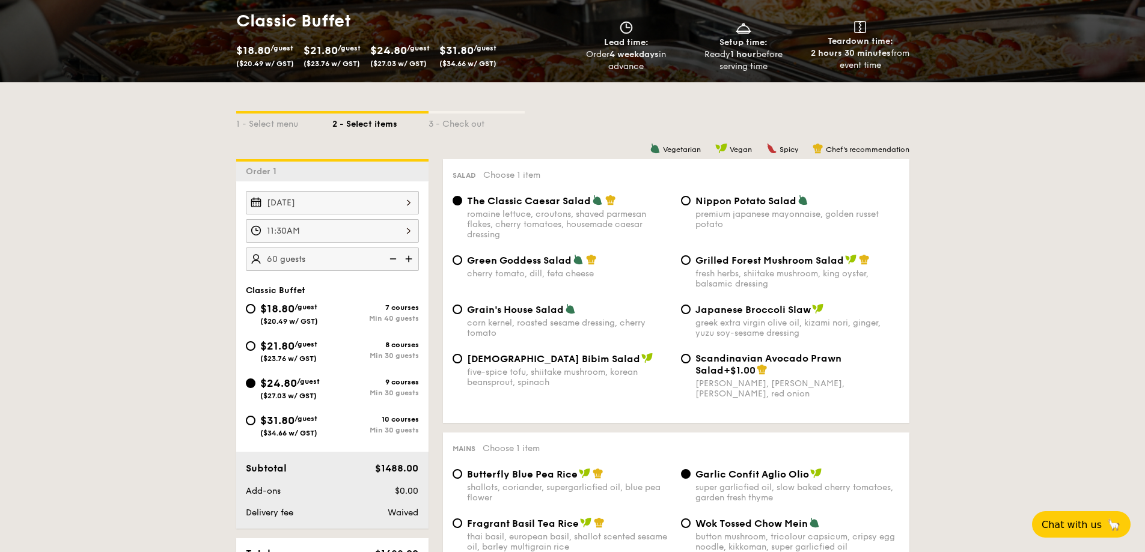
scroll to position [180, 0]
click at [391, 259] on img at bounding box center [392, 258] width 18 height 23
click at [393, 259] on img at bounding box center [392, 258] width 18 height 23
type input "50 guests"
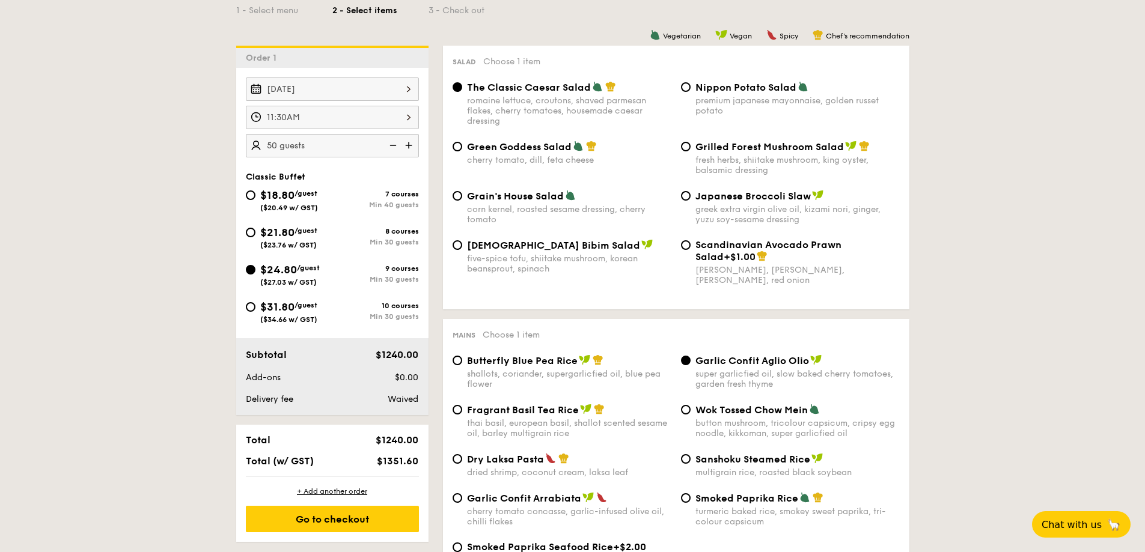
scroll to position [120, 0]
